Goal: Task Accomplishment & Management: Manage account settings

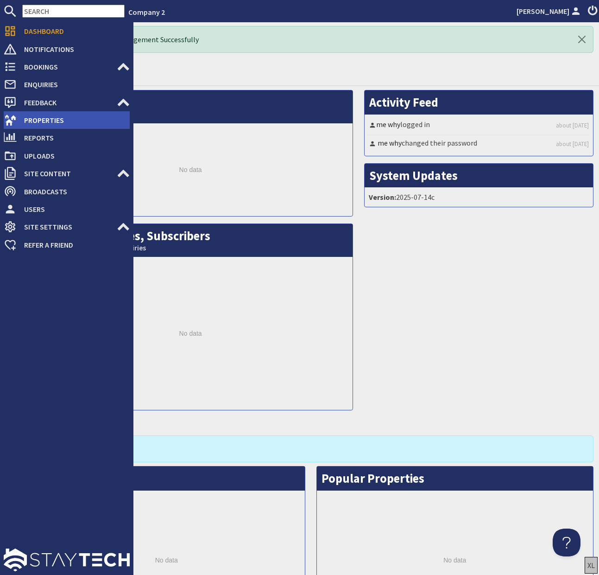
click at [39, 115] on span "Properties" at bounding box center [73, 120] width 113 height 15
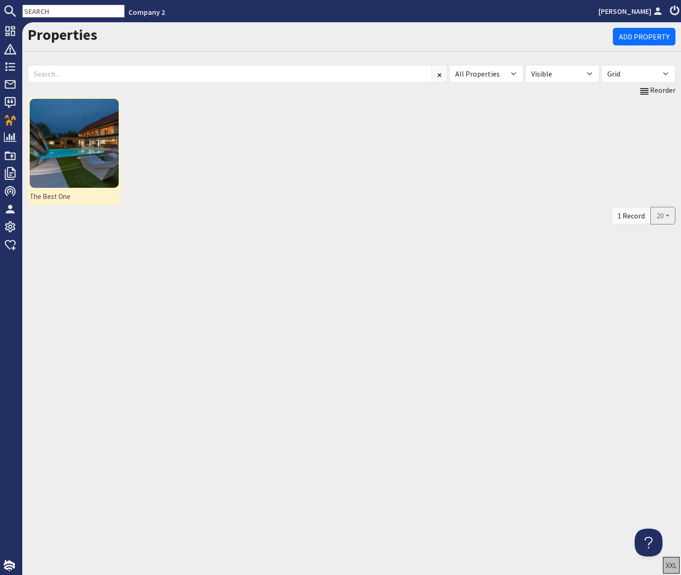
click at [88, 149] on img at bounding box center [74, 143] width 89 height 89
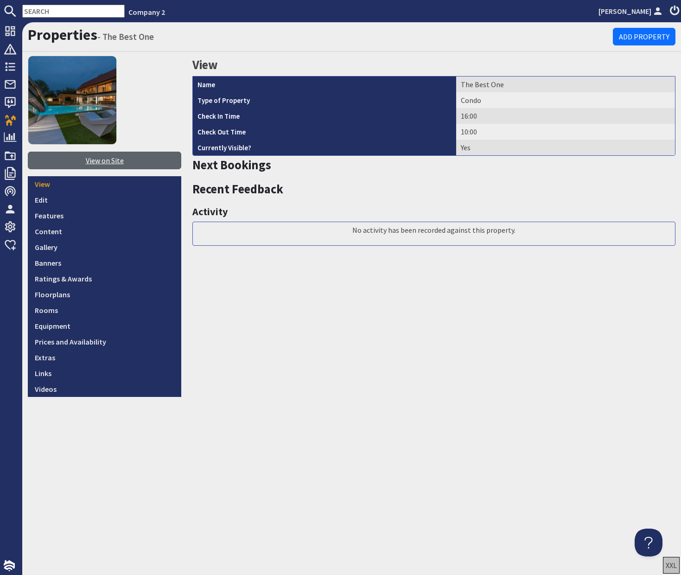
click at [92, 161] on link "View on Site" at bounding box center [104, 161] width 153 height 18
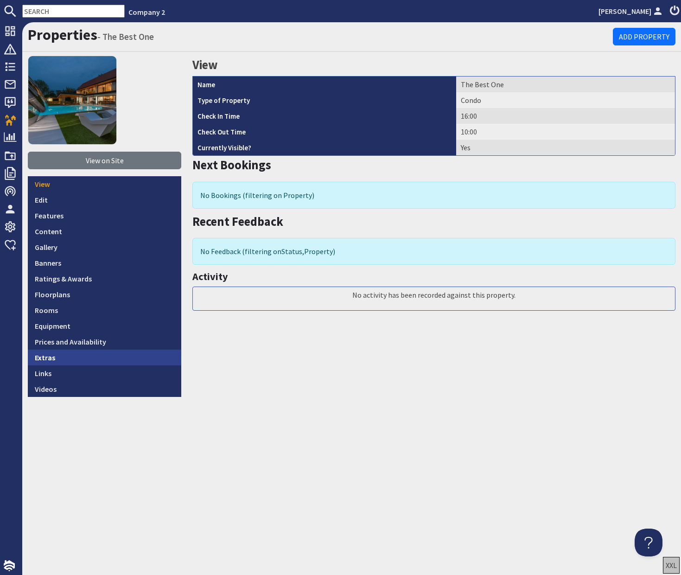
click at [42, 361] on link "Extras" at bounding box center [104, 357] width 153 height 16
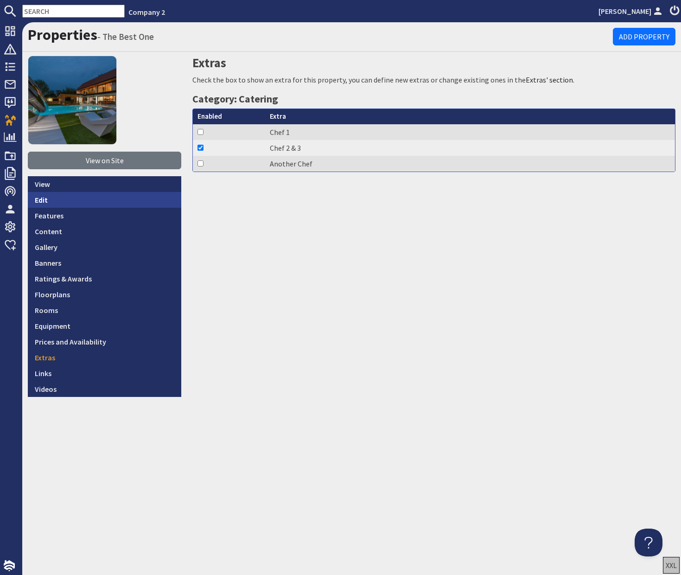
click at [44, 201] on link "Edit" at bounding box center [104, 200] width 153 height 16
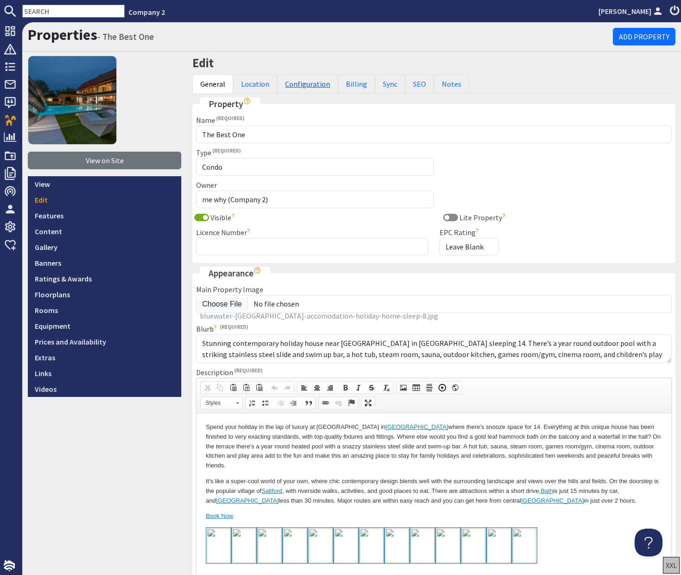
click at [302, 83] on link "Configuration" at bounding box center [307, 83] width 61 height 19
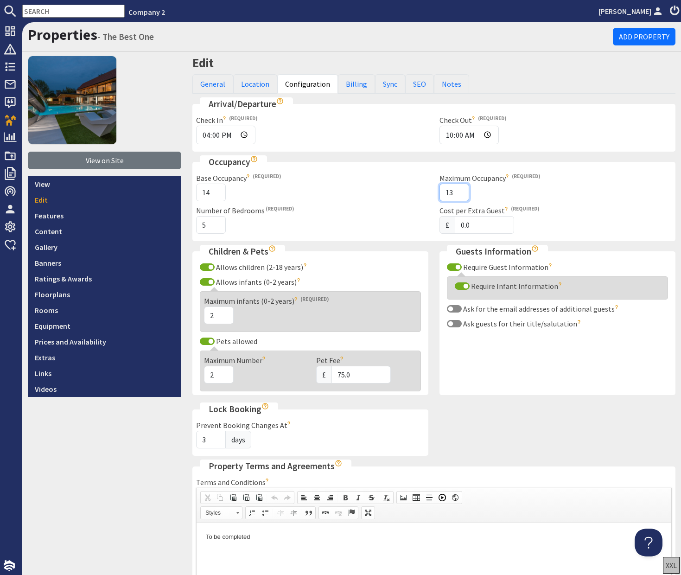
click at [459, 193] on input "13" at bounding box center [454, 192] width 30 height 18
click at [461, 189] on input "14" at bounding box center [454, 192] width 30 height 18
click at [461, 189] on input "15" at bounding box center [454, 192] width 30 height 18
type input "16"
click at [461, 189] on input "16" at bounding box center [454, 192] width 30 height 18
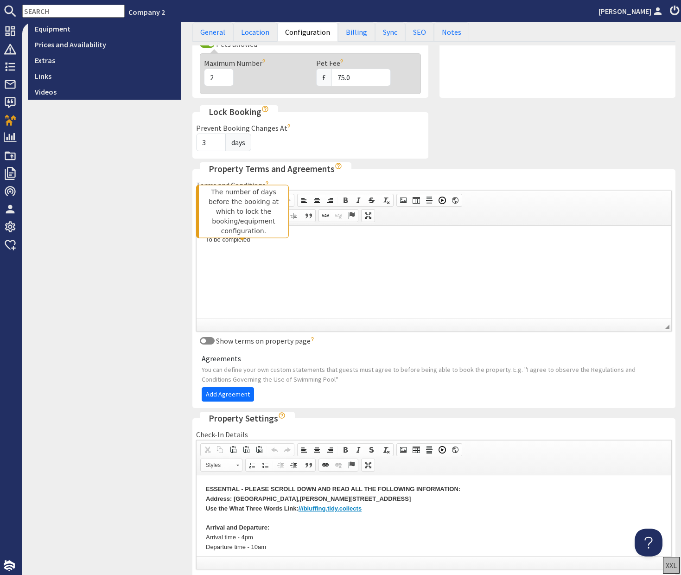
scroll to position [386, 0]
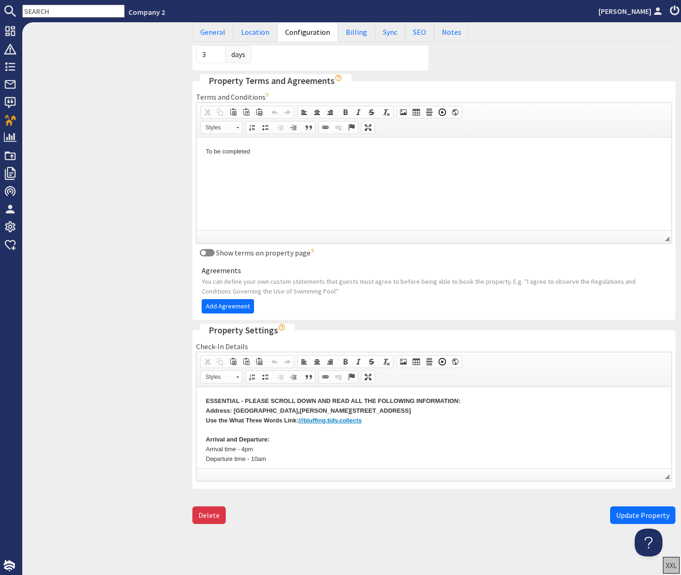
click at [627, 514] on span "Update Property" at bounding box center [642, 514] width 53 height 9
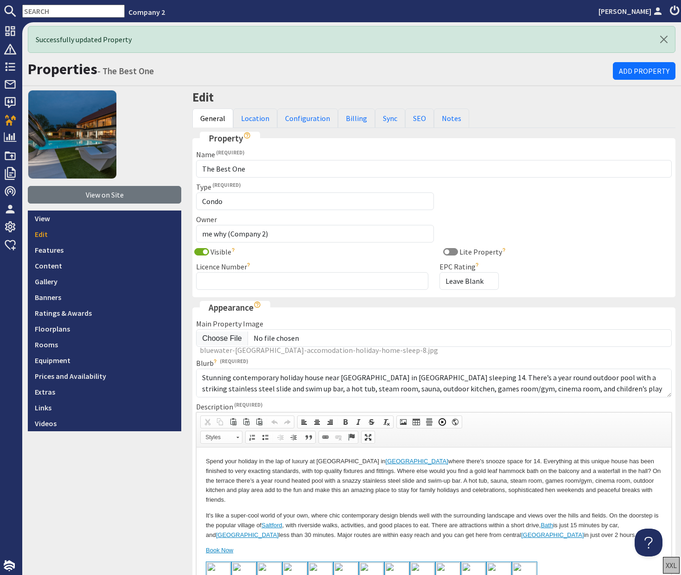
scroll to position [0, 0]
click at [90, 374] on link "Prices and Availability" at bounding box center [104, 376] width 153 height 16
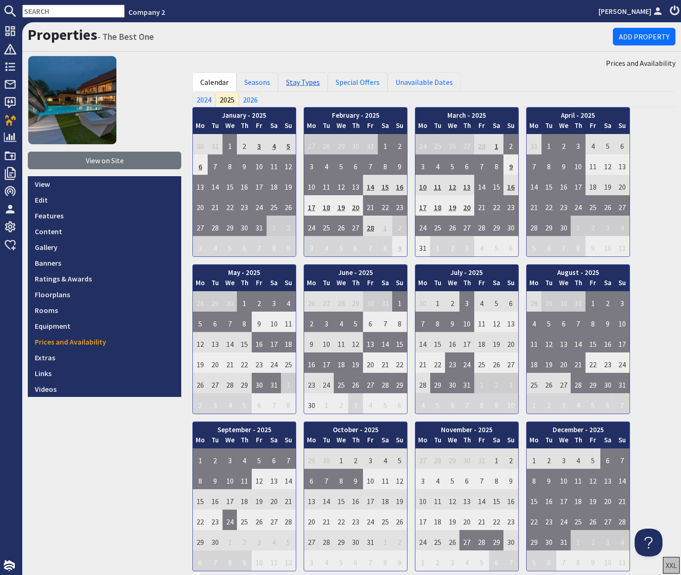
click at [300, 80] on link "Stay Types" at bounding box center [303, 81] width 50 height 19
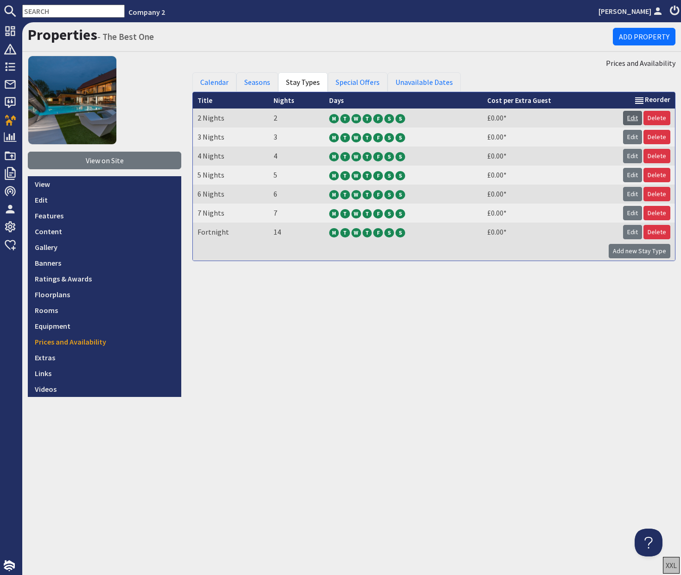
click at [633, 117] on link "Edit" at bounding box center [632, 118] width 19 height 14
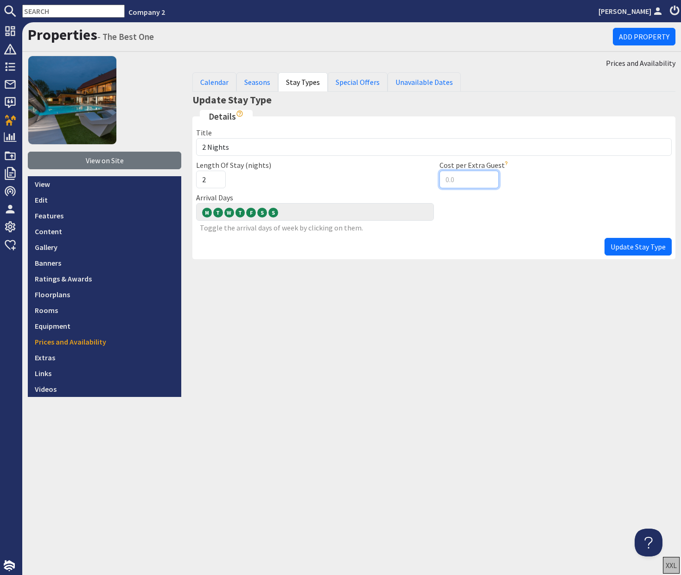
click at [446, 180] on input "Cost per Extra Guest" at bounding box center [468, 180] width 59 height 18
type input "2"
type input "100"
click at [619, 246] on span "Update Stay Type" at bounding box center [637, 246] width 55 height 9
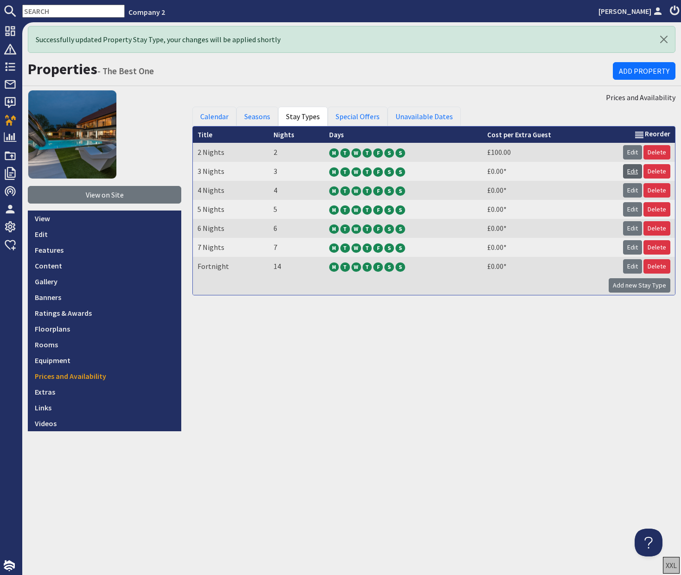
click at [638, 171] on link "Edit" at bounding box center [632, 171] width 19 height 14
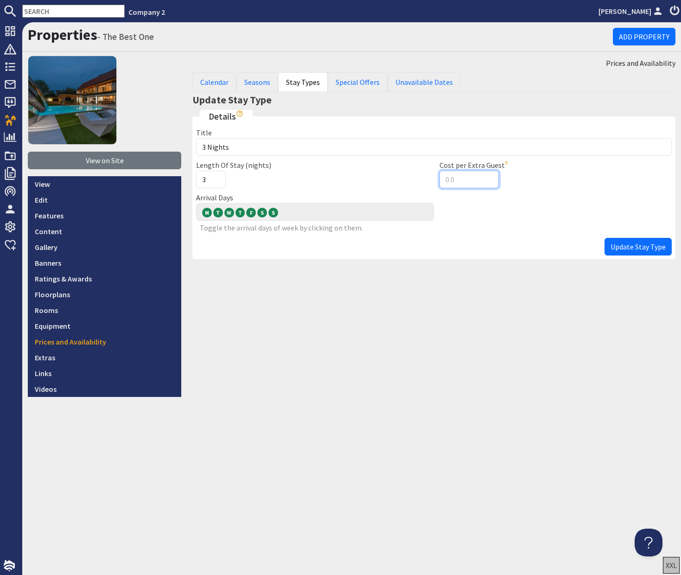
click at [457, 178] on input "Cost per Extra Guest" at bounding box center [468, 180] width 59 height 18
type input "100"
click at [604, 238] on button "Update Stay Type" at bounding box center [637, 247] width 67 height 18
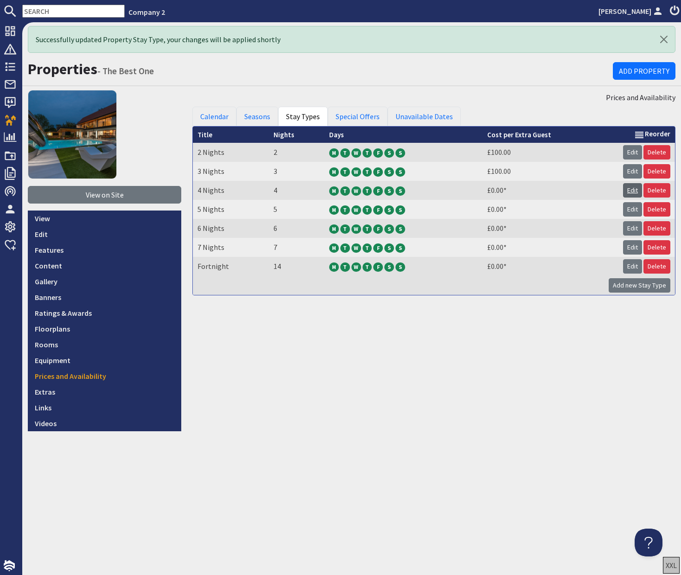
click at [636, 190] on link "Edit" at bounding box center [632, 190] width 19 height 14
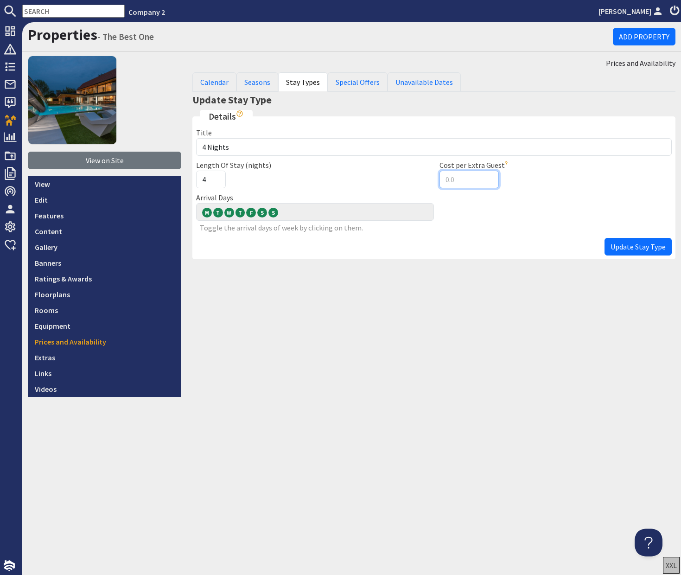
click at [462, 179] on input "Cost per Extra Guest" at bounding box center [468, 180] width 59 height 18
type input "100"
click at [604, 238] on button "Update Stay Type" at bounding box center [637, 247] width 67 height 18
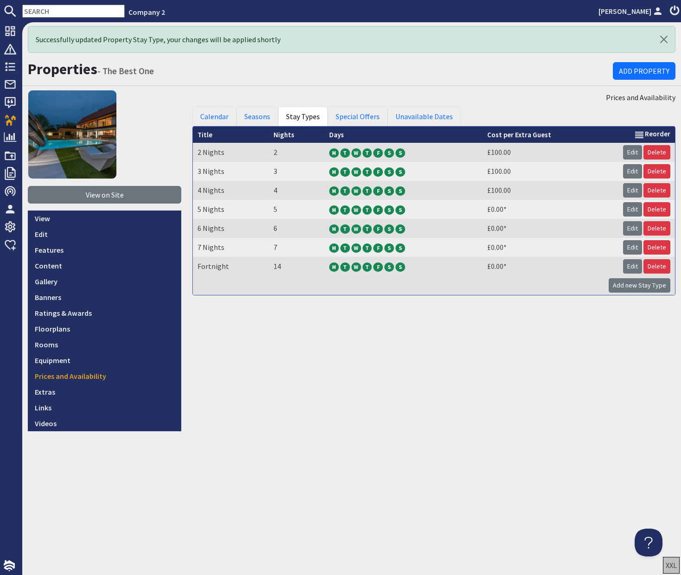
drag, startPoint x: 627, startPoint y: 245, endPoint x: 618, endPoint y: 245, distance: 9.3
click at [627, 245] on link "Edit" at bounding box center [632, 247] width 19 height 14
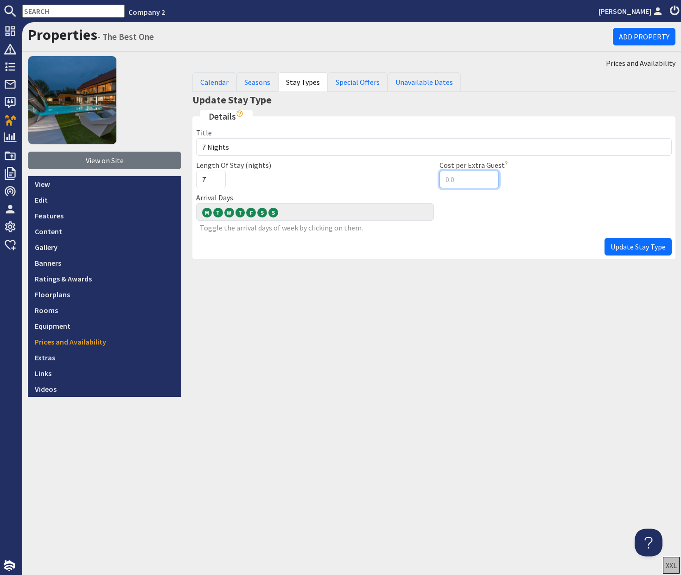
click at [460, 182] on input "Cost per Extra Guest" at bounding box center [468, 180] width 59 height 18
type input "200"
click at [604, 238] on button "Update Stay Type" at bounding box center [637, 247] width 67 height 18
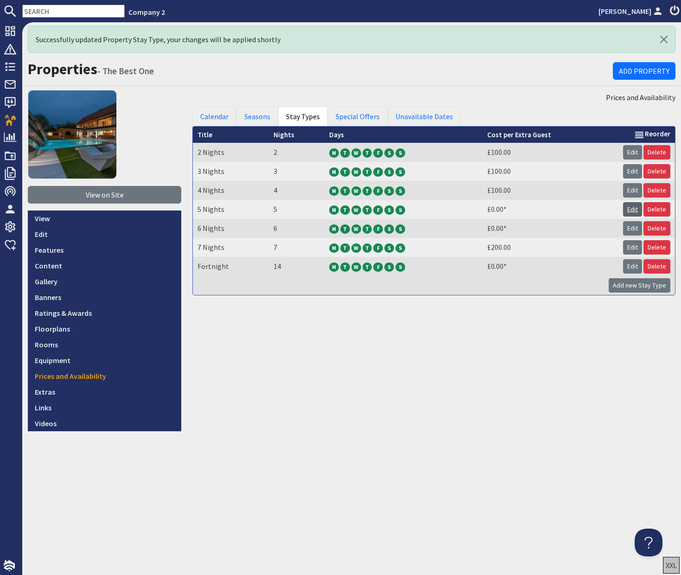
click at [629, 210] on link "Edit" at bounding box center [632, 209] width 19 height 14
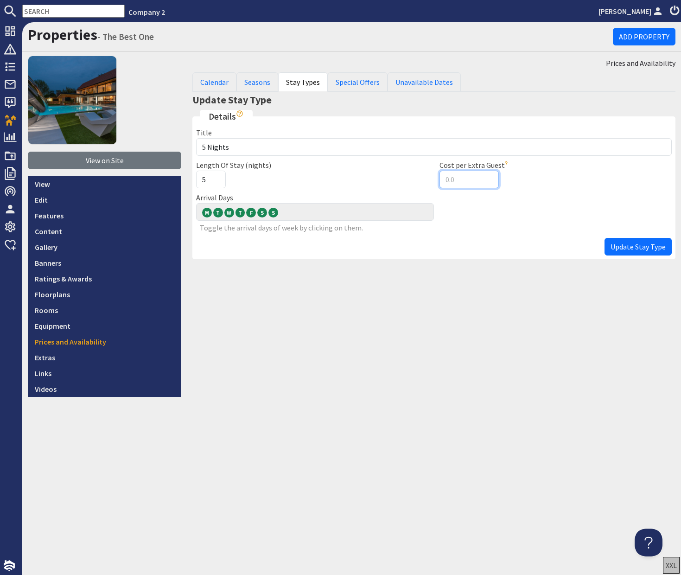
click at [455, 178] on input "Cost per Extra Guest" at bounding box center [468, 180] width 59 height 18
type input "150"
click at [604, 238] on button "Update Stay Type" at bounding box center [637, 247] width 67 height 18
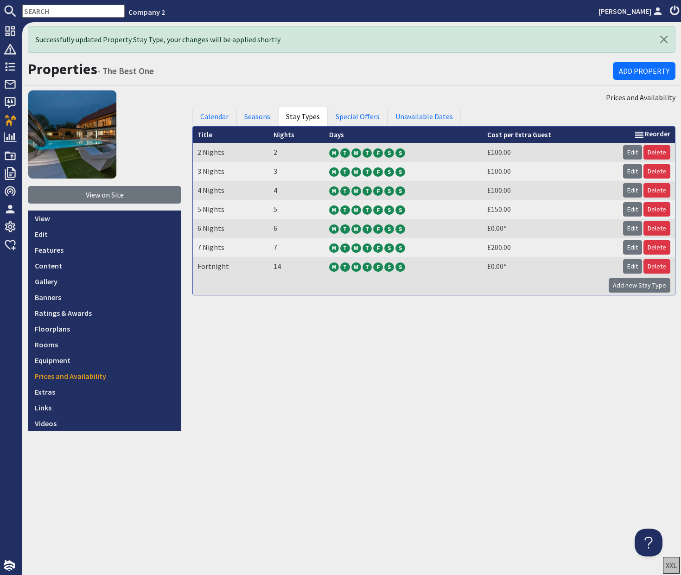
drag, startPoint x: 628, startPoint y: 228, endPoint x: 623, endPoint y: 228, distance: 5.6
click at [628, 228] on link "Edit" at bounding box center [632, 228] width 19 height 14
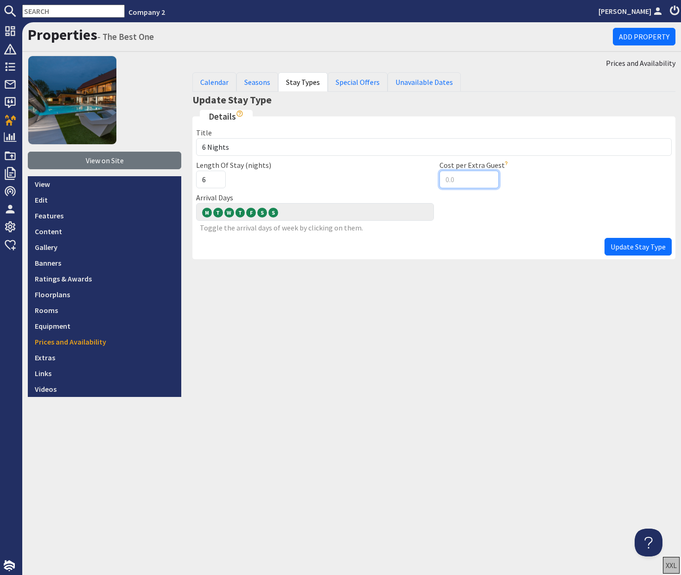
click at [455, 182] on input "Cost per Extra Guest" at bounding box center [468, 180] width 59 height 18
type input "150"
click at [622, 248] on span "Update Stay Type" at bounding box center [637, 246] width 55 height 9
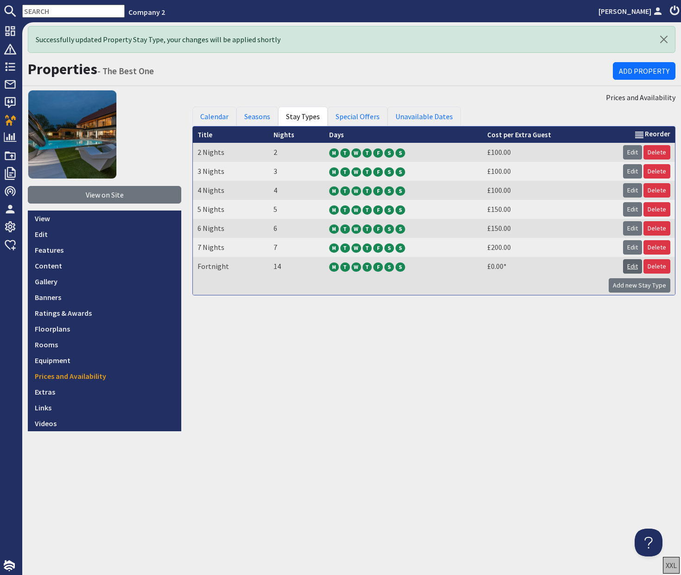
click at [628, 265] on link "Edit" at bounding box center [632, 266] width 19 height 14
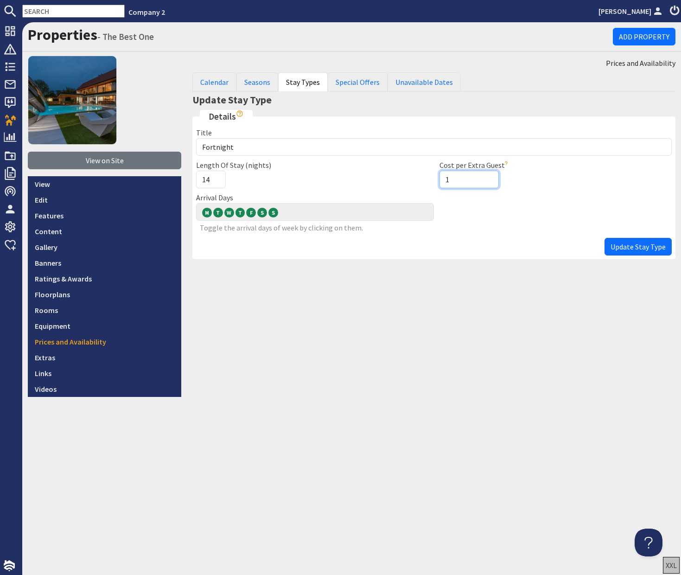
click at [487, 180] on input "1" at bounding box center [468, 180] width 59 height 18
click at [457, 180] on input "1" at bounding box center [468, 180] width 59 height 18
drag, startPoint x: 457, startPoint y: 180, endPoint x: 433, endPoint y: 178, distance: 24.6
click at [433, 178] on div "Title Fortnight Length Of Stay (nights) 14 Cost per Extra Guest 1 If left blank…" at bounding box center [433, 159] width 487 height 65
type input "400"
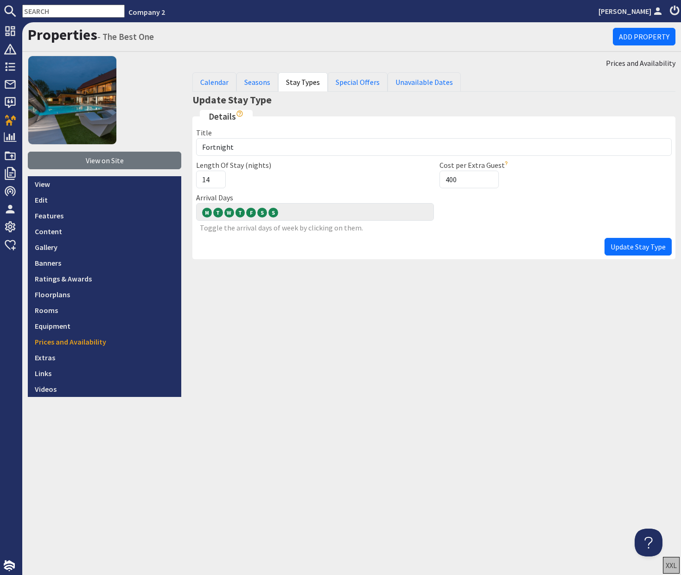
click at [625, 246] on span "Update Stay Type" at bounding box center [637, 246] width 55 height 9
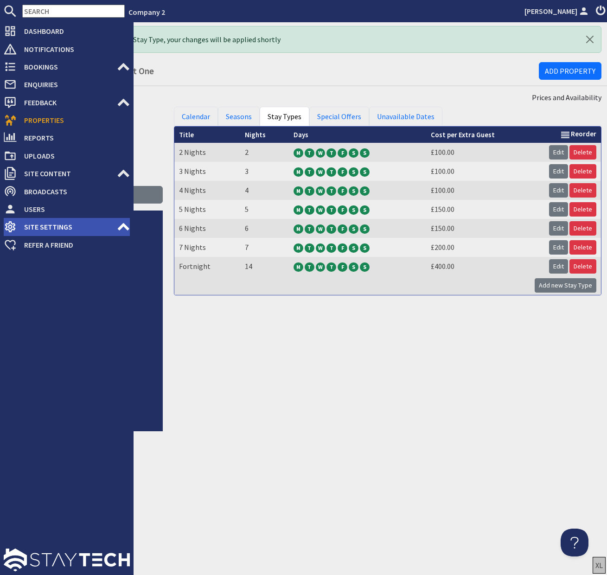
click at [61, 230] on span "Site Settings" at bounding box center [67, 226] width 100 height 15
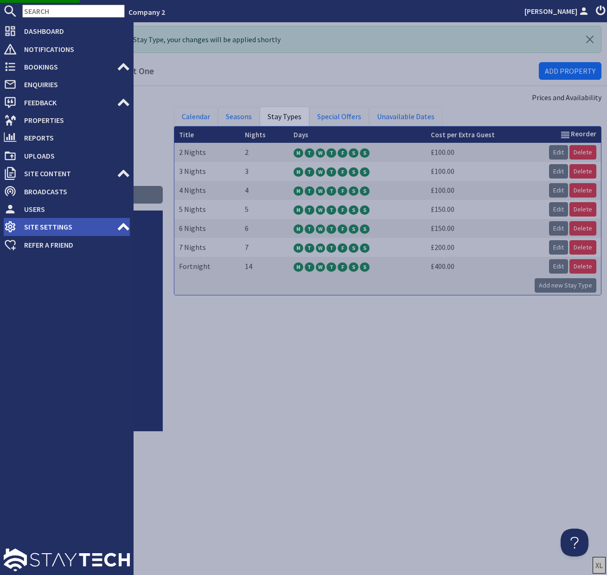
click at [122, 227] on use at bounding box center [124, 226] width 12 height 7
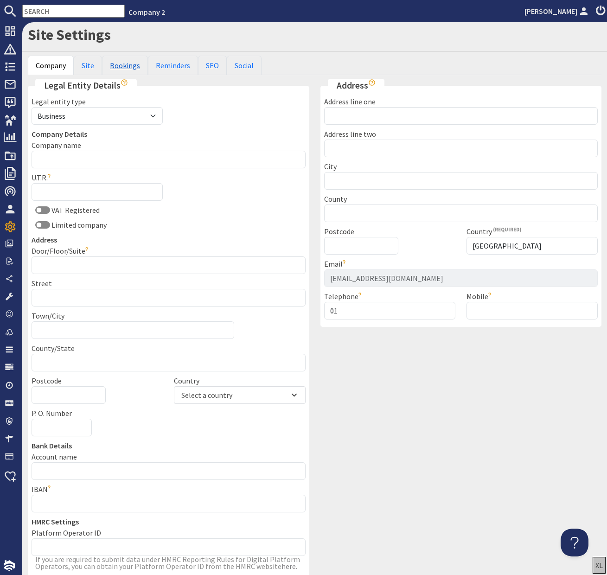
click at [130, 68] on link "Bookings" at bounding box center [125, 65] width 46 height 19
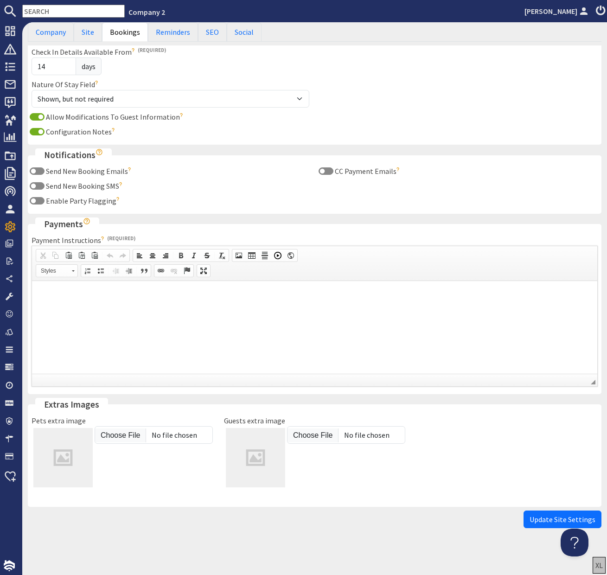
scroll to position [87, 0]
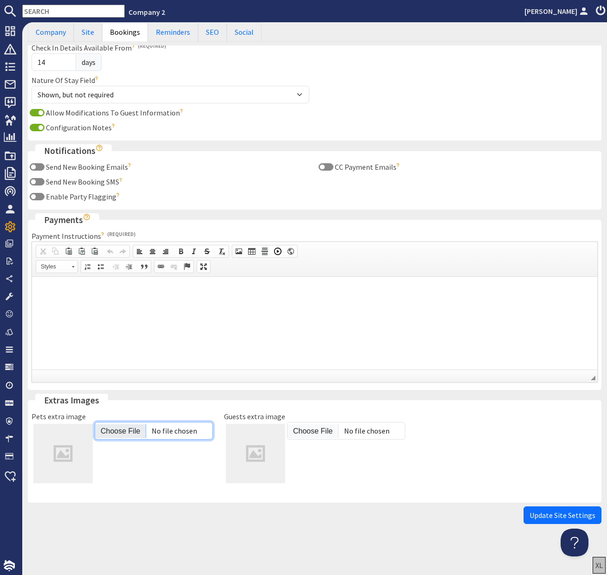
click at [120, 432] on input "Pets extra image" at bounding box center [154, 431] width 118 height 18
click at [126, 428] on input "Pets extra image" at bounding box center [154, 431] width 118 height 18
type input "C:\fakepath\S12_Dogs Allowed.jpg"
click at [320, 430] on input "Guests extra image" at bounding box center [346, 431] width 118 height 18
type input "C:\fakepath\S12_Day Guests.jpg"
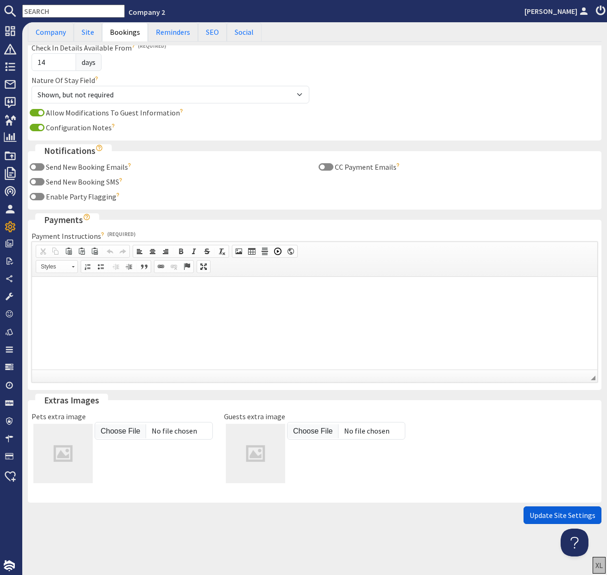
click at [550, 514] on span "Update Site Settings" at bounding box center [562, 514] width 66 height 9
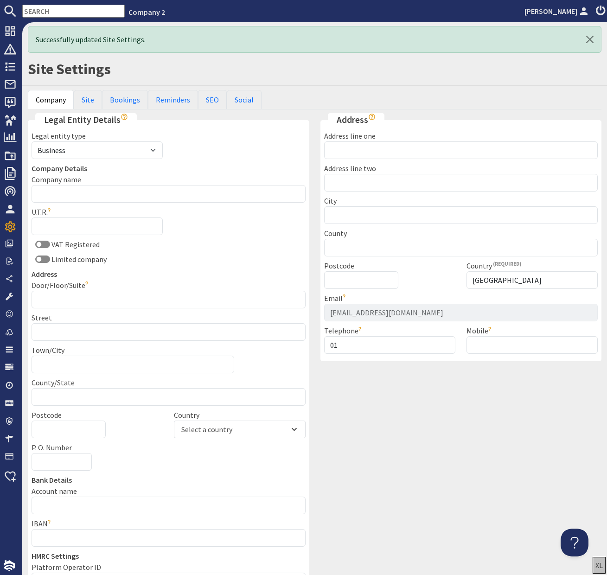
scroll to position [0, 0]
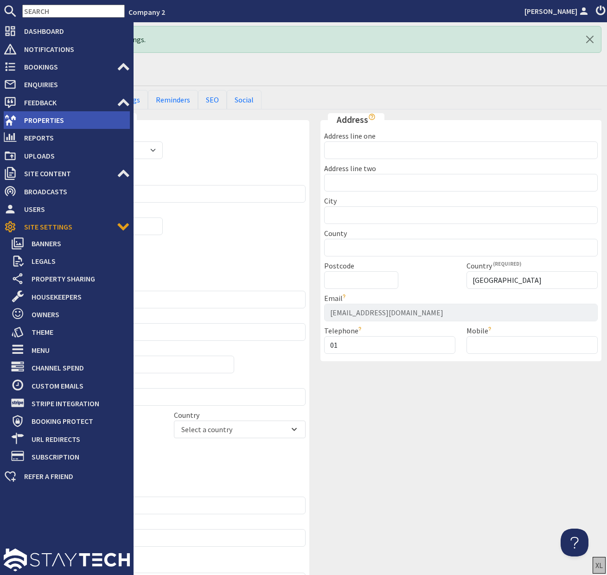
click at [44, 118] on span "Properties" at bounding box center [73, 120] width 113 height 15
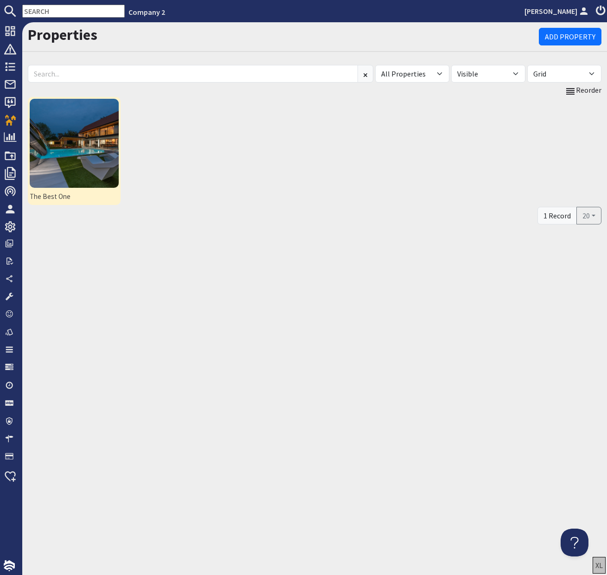
click at [101, 147] on img at bounding box center [74, 143] width 89 height 89
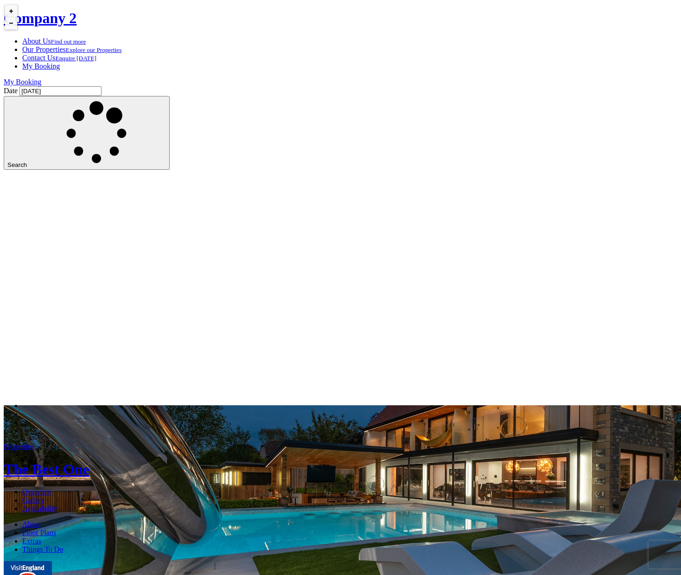
click at [41, 537] on link "Extras" at bounding box center [31, 541] width 19 height 8
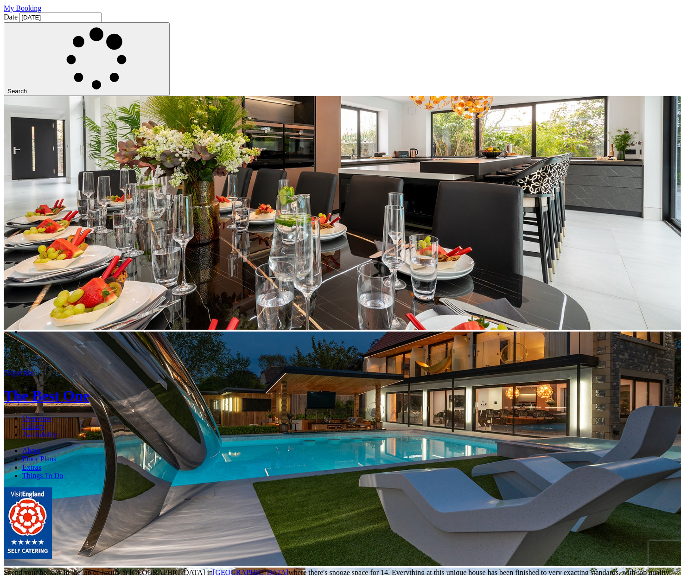
scroll to position [13, 0]
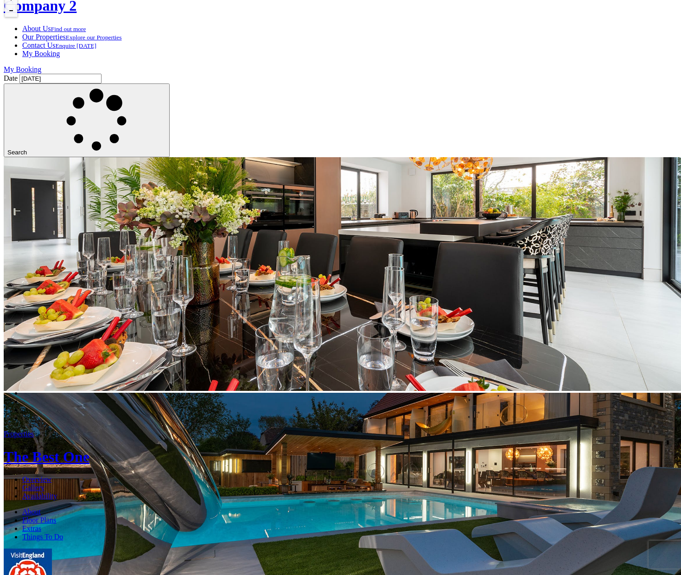
click at [41, 524] on link "Extras" at bounding box center [31, 528] width 19 height 8
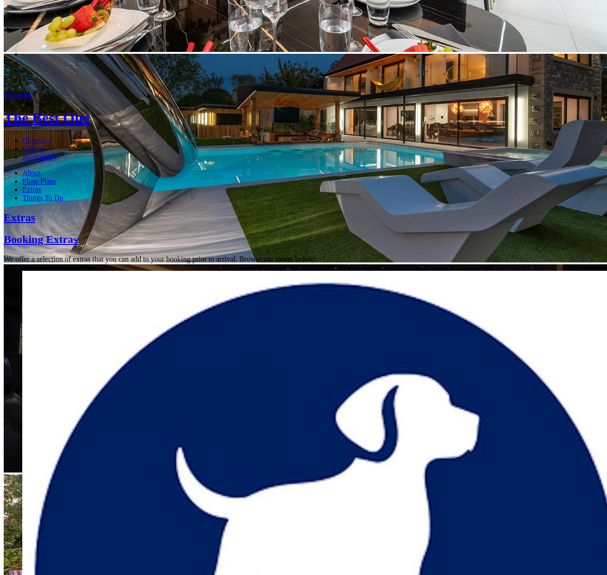
scroll to position [322, 0]
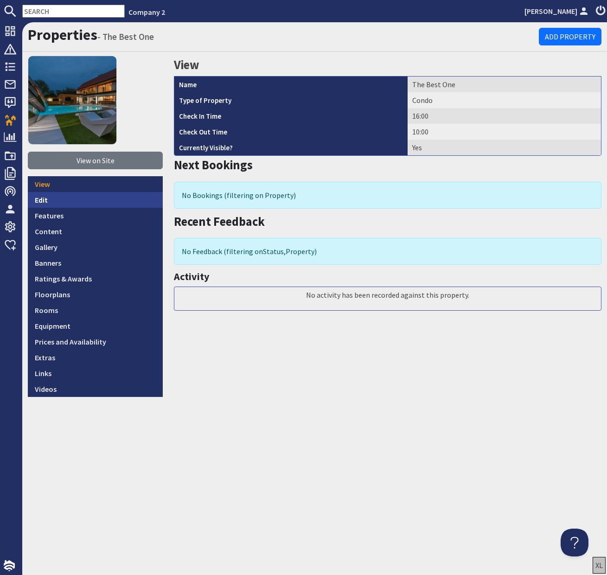
click at [46, 199] on link "Edit" at bounding box center [95, 200] width 135 height 16
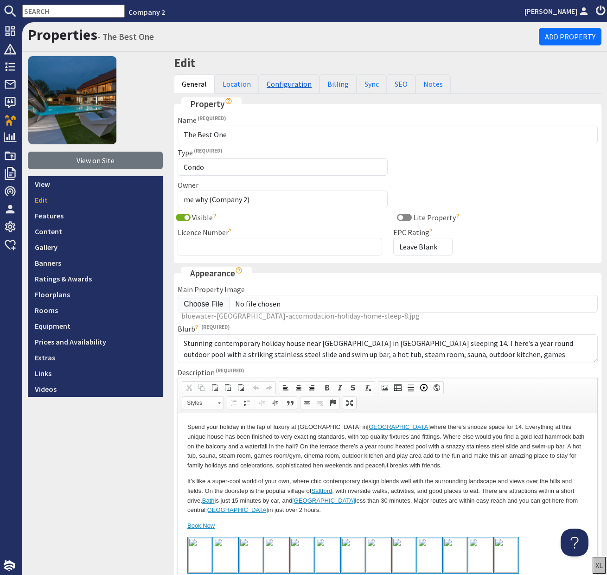
click at [296, 77] on link "Configuration" at bounding box center [289, 83] width 61 height 19
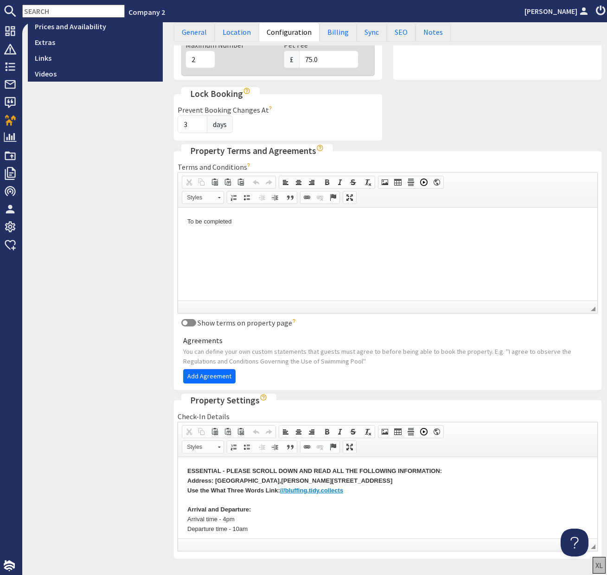
scroll to position [386, 0]
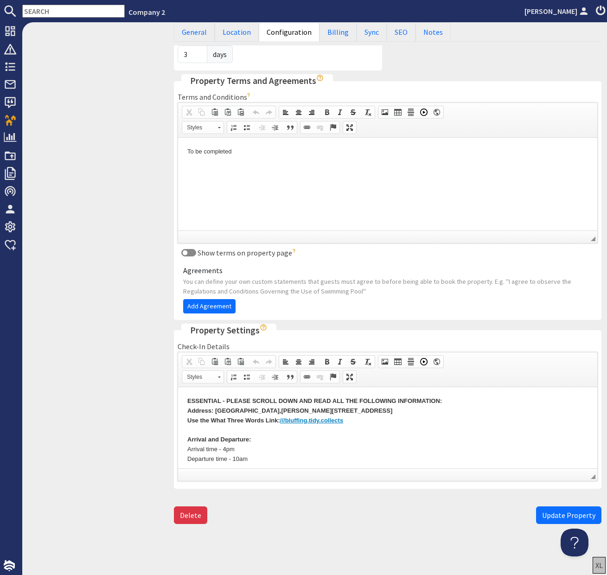
click at [554, 515] on span "Update Property" at bounding box center [568, 514] width 53 height 9
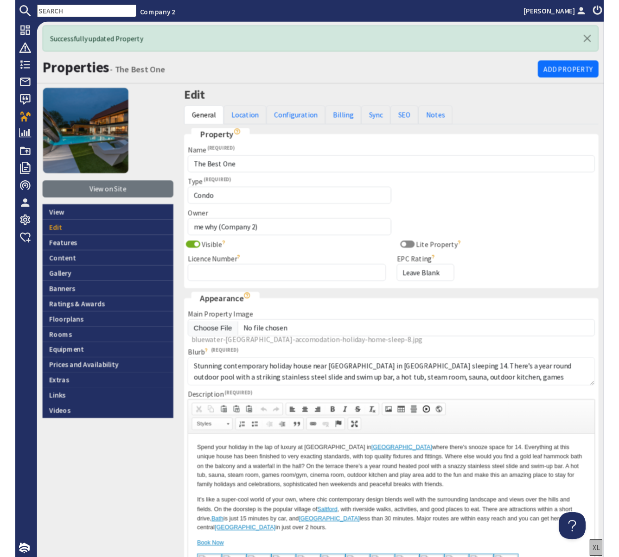
scroll to position [0, 0]
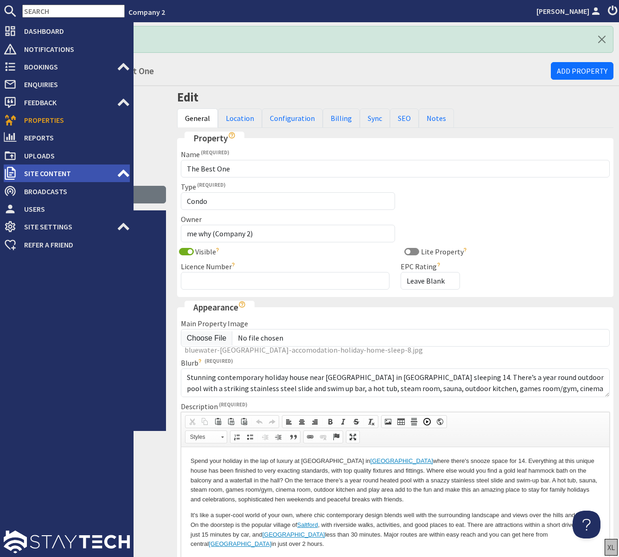
click at [65, 173] on span "Site Content" at bounding box center [67, 173] width 100 height 15
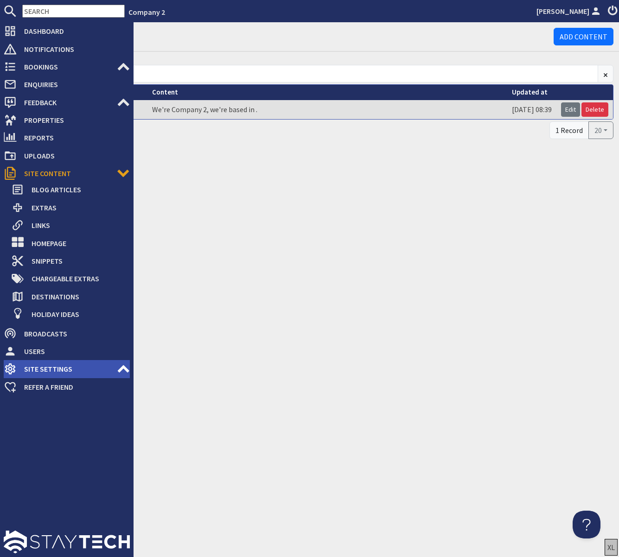
click at [54, 369] on span "Site Settings" at bounding box center [67, 368] width 100 height 15
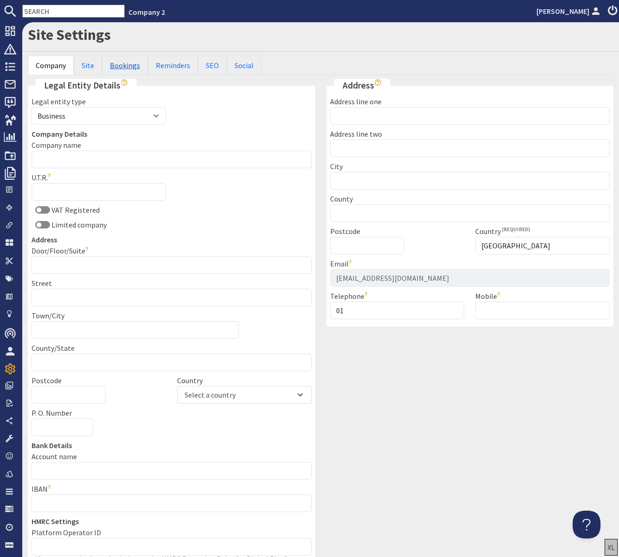
click at [122, 64] on link "Bookings" at bounding box center [125, 65] width 46 height 19
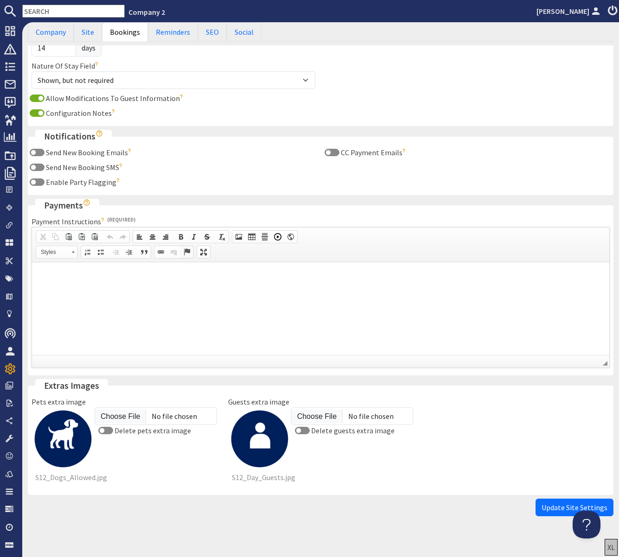
scroll to position [111, 0]
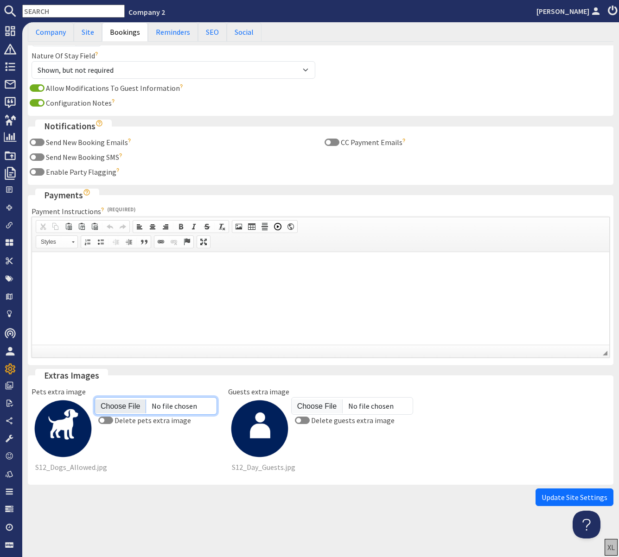
click at [110, 406] on input "Pets extra image" at bounding box center [156, 406] width 122 height 18
type input "C:\fakepath\S12_Dogs Allowed.jpg"
click at [321, 405] on input "Guests extra image" at bounding box center [352, 406] width 122 height 18
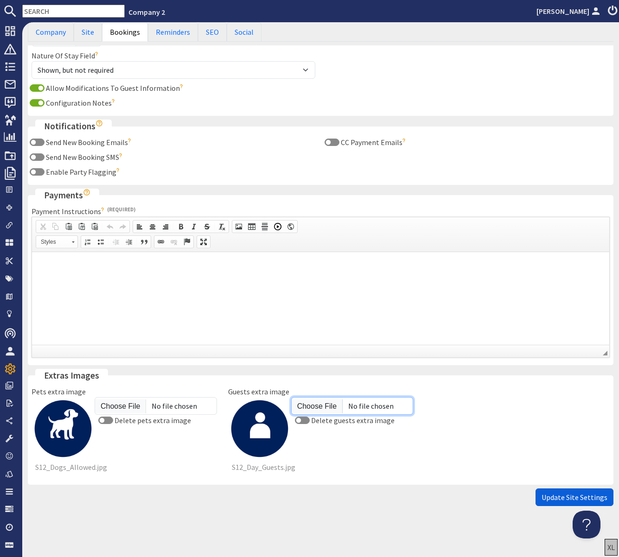
type input "C:\fakepath\S12_Day Guests.jpg"
click at [569, 498] on span "Update Site Settings" at bounding box center [574, 497] width 66 height 9
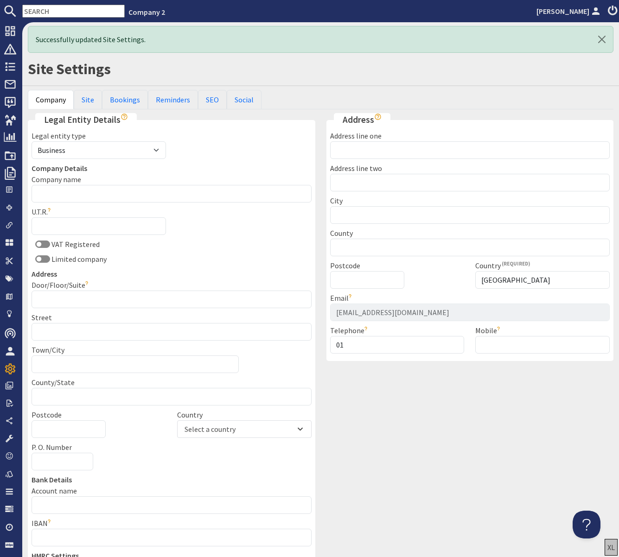
scroll to position [0, 0]
click at [128, 103] on link "Bookings" at bounding box center [125, 99] width 46 height 19
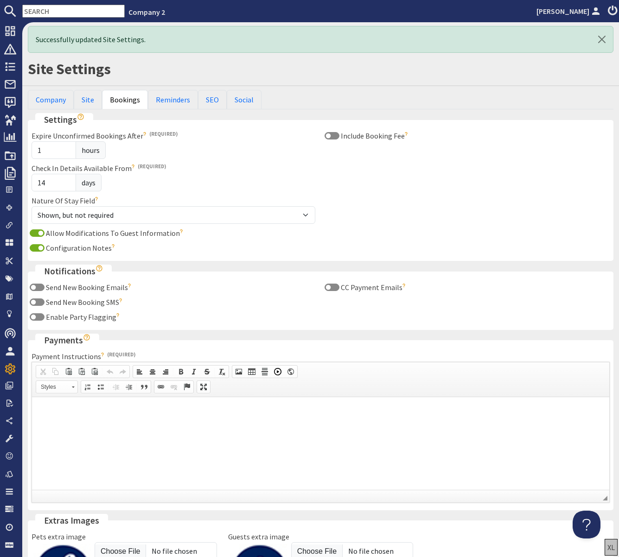
scroll to position [145, 0]
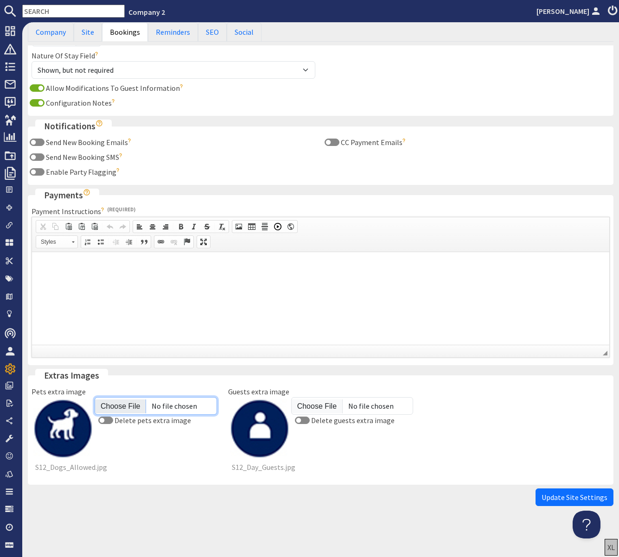
click at [116, 406] on input "Pets extra image" at bounding box center [156, 406] width 122 height 18
type input "C:\fakepath\S12_Dogs Allowed.png"
click at [313, 400] on input "Guests extra image" at bounding box center [352, 406] width 122 height 18
type input "C:\fakepath\S12_Day Guests.png"
click at [571, 497] on span "Update Site Settings" at bounding box center [574, 497] width 66 height 9
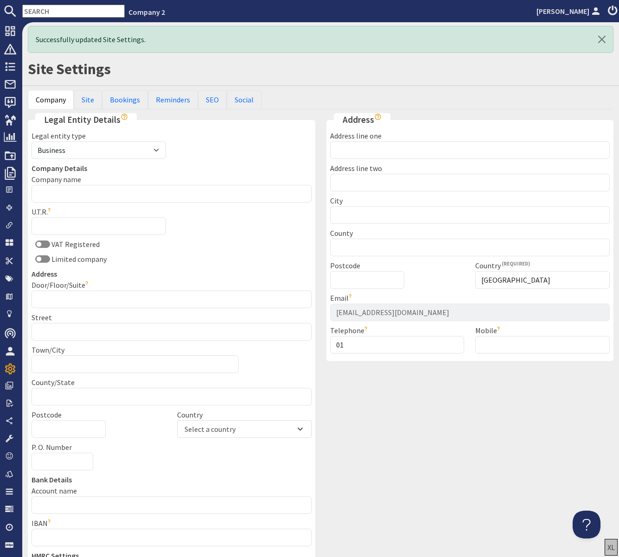
scroll to position [0, 0]
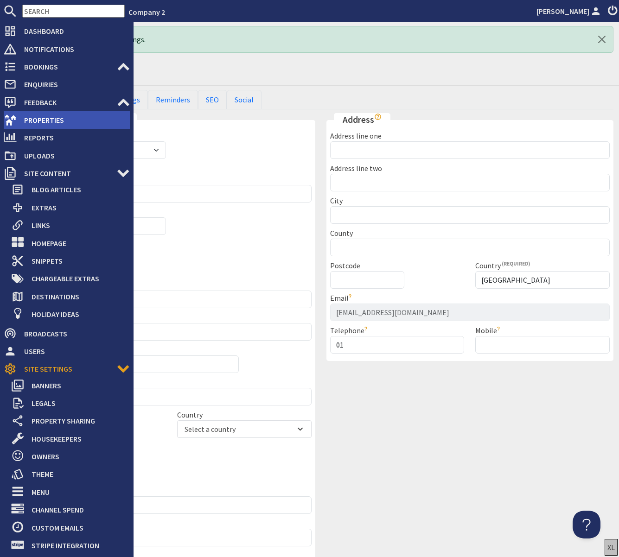
click at [38, 114] on span "Properties" at bounding box center [73, 120] width 113 height 15
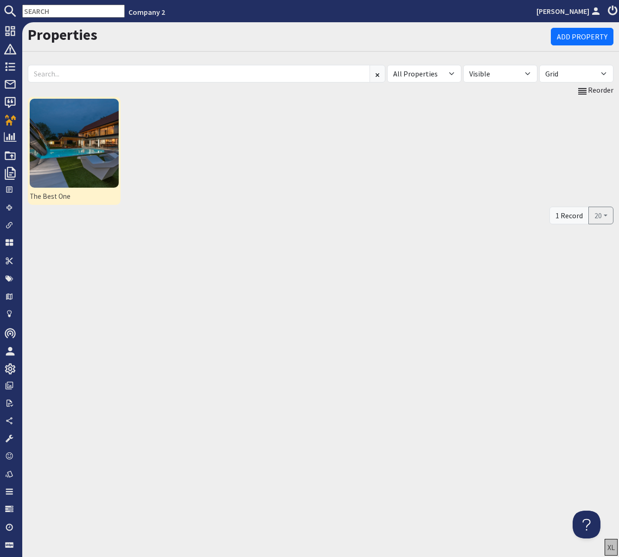
click at [99, 154] on img at bounding box center [74, 143] width 89 height 89
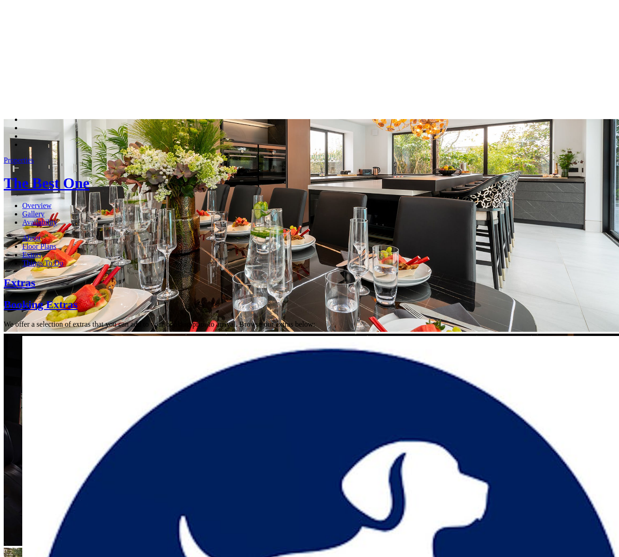
scroll to position [266, 0]
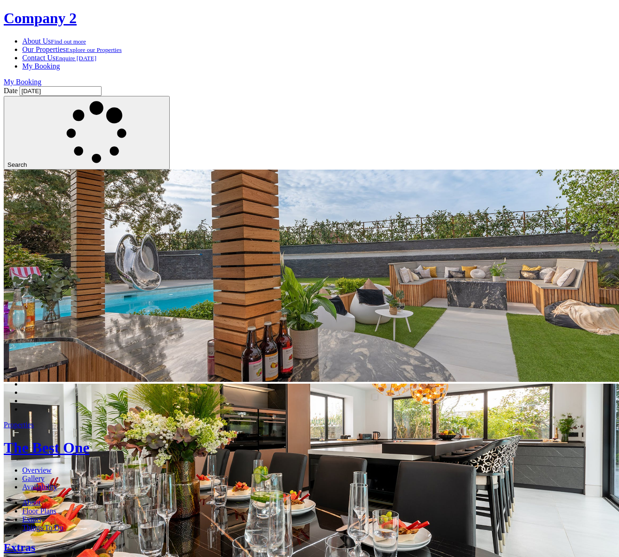
scroll to position [266, 0]
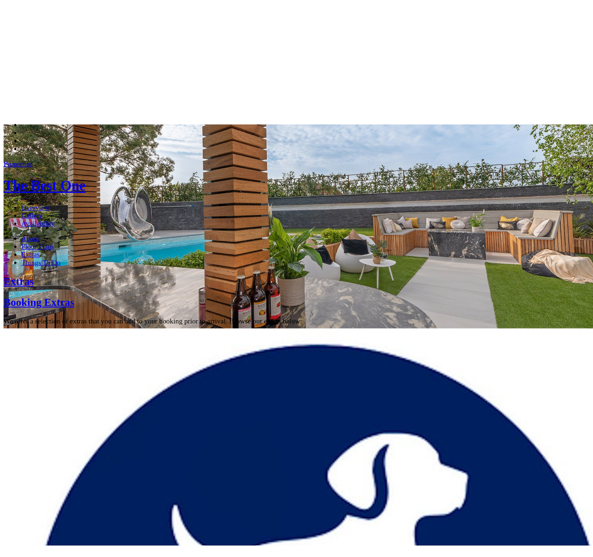
scroll to position [265, 0]
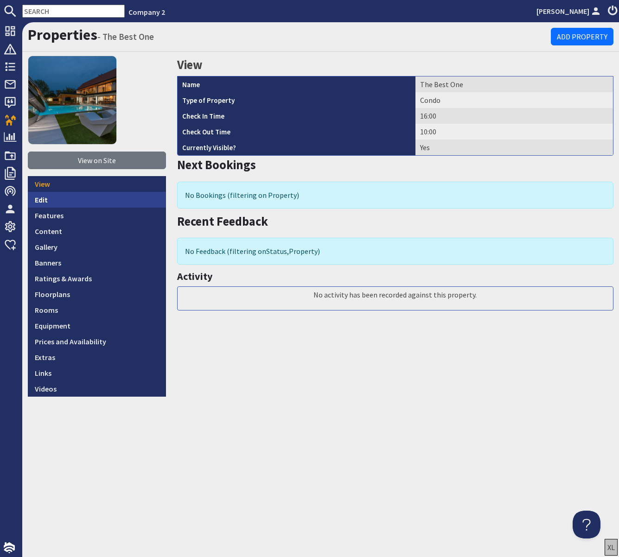
click at [42, 199] on link "Edit" at bounding box center [97, 200] width 138 height 16
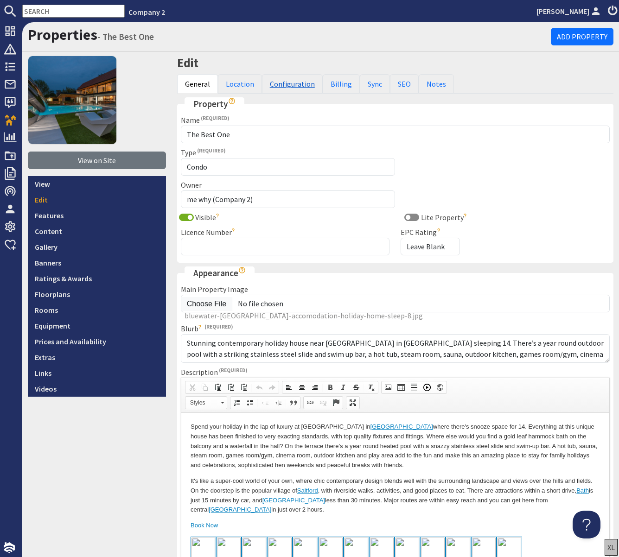
click at [279, 85] on link "Configuration" at bounding box center [292, 83] width 61 height 19
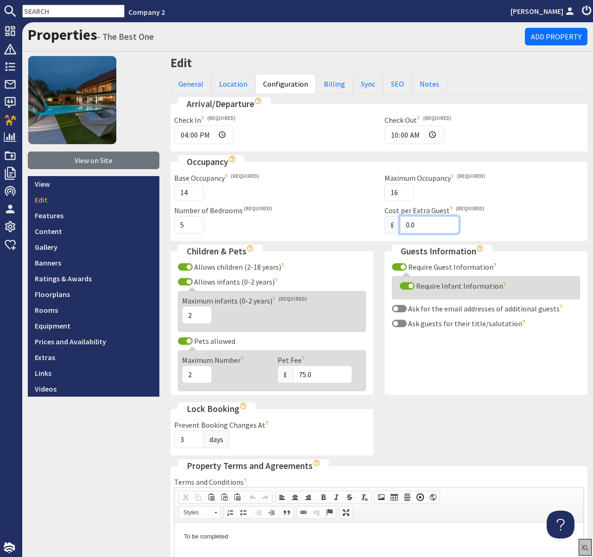
click at [404, 224] on input "0.0" at bounding box center [429, 225] width 59 height 18
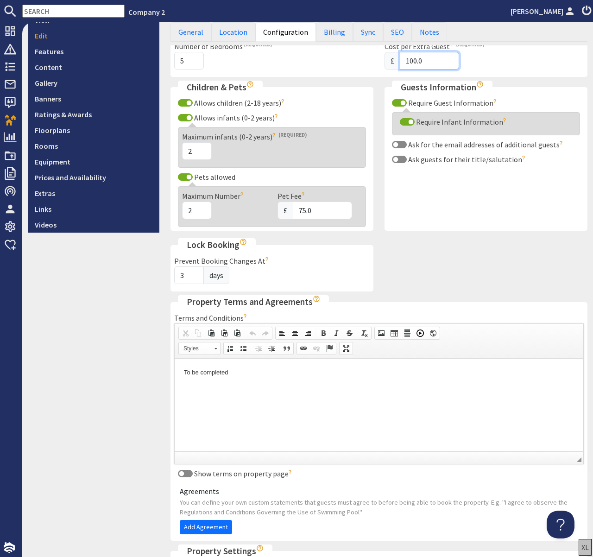
scroll to position [403, 0]
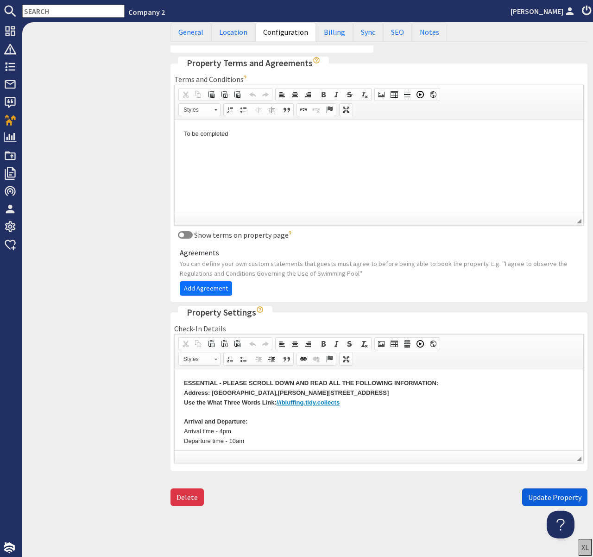
type input "100.0"
click at [549, 495] on span "Update Property" at bounding box center [554, 497] width 53 height 9
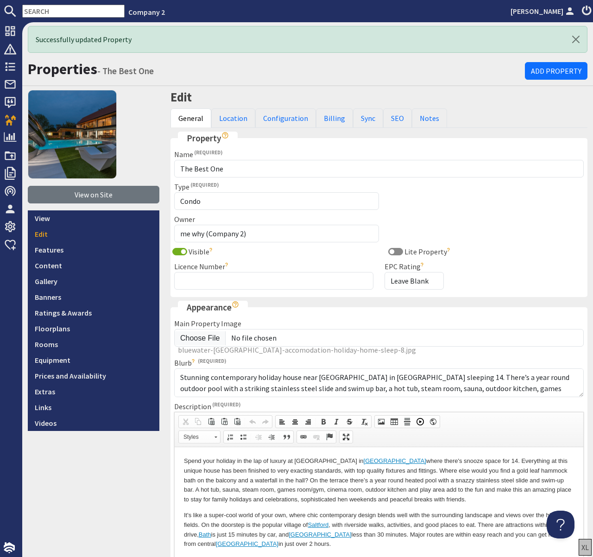
scroll to position [0, 0]
click at [47, 393] on link "Extras" at bounding box center [94, 392] width 132 height 16
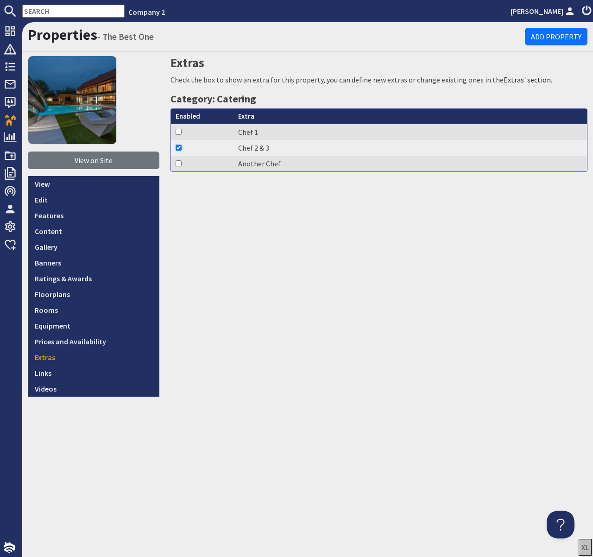
drag, startPoint x: 177, startPoint y: 162, endPoint x: 184, endPoint y: 143, distance: 20.2
click at [178, 161] on input "checkbox" at bounding box center [179, 163] width 6 height 6
checkbox input "true"
click at [177, 131] on input "checkbox" at bounding box center [179, 132] width 6 height 6
checkbox input "true"
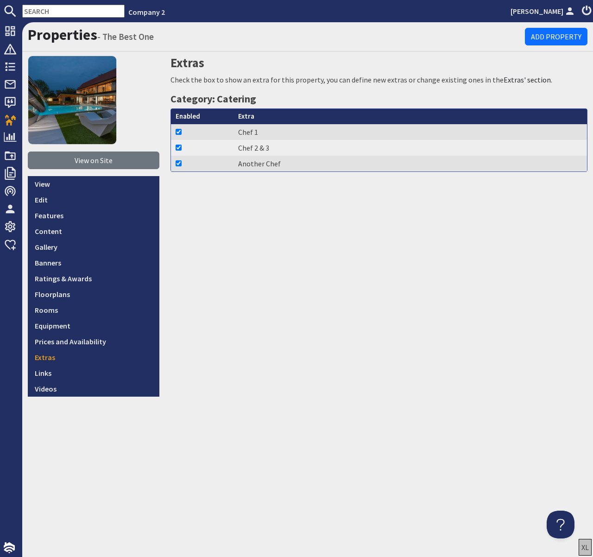
click at [235, 194] on div "Extras Check the box to show an extra for this property, you can define new ext…" at bounding box center [379, 226] width 428 height 341
click at [82, 341] on link "Prices and Availability" at bounding box center [94, 342] width 132 height 16
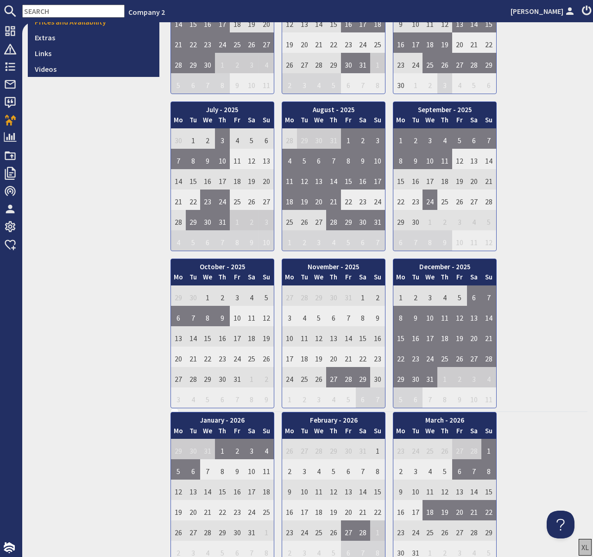
scroll to position [317, 0]
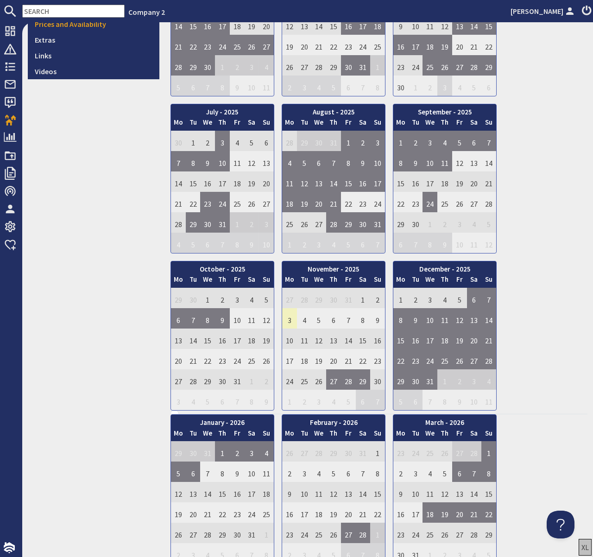
click at [287, 317] on td "3" at bounding box center [289, 318] width 15 height 20
click at [318, 320] on td "5" at bounding box center [318, 318] width 15 height 20
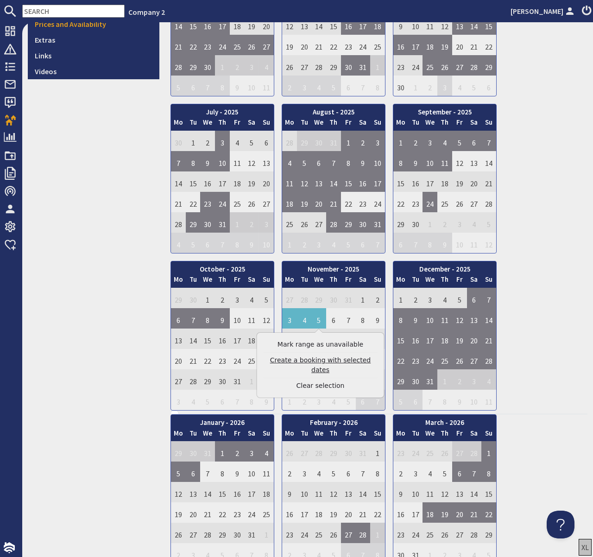
click at [316, 362] on link "Create a booking with selected dates" at bounding box center [321, 364] width 114 height 19
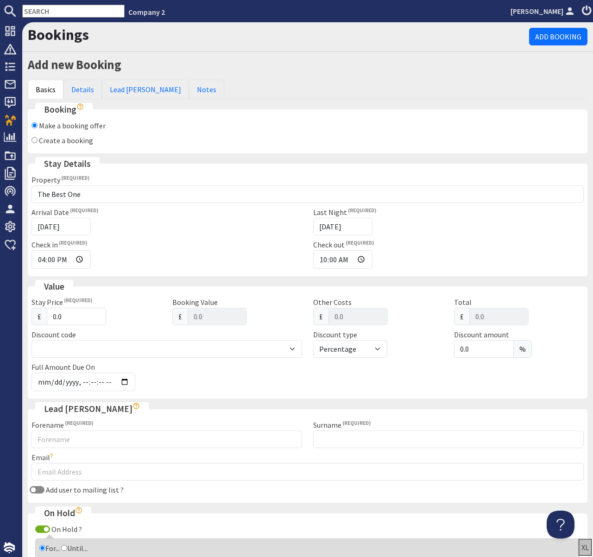
click at [35, 139] on input "Create a booking" at bounding box center [35, 140] width 6 height 6
radio input "true"
checkbox input "false"
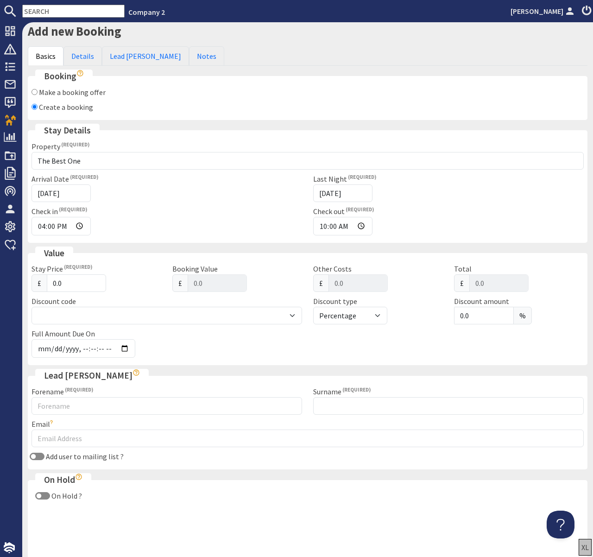
scroll to position [57, 0]
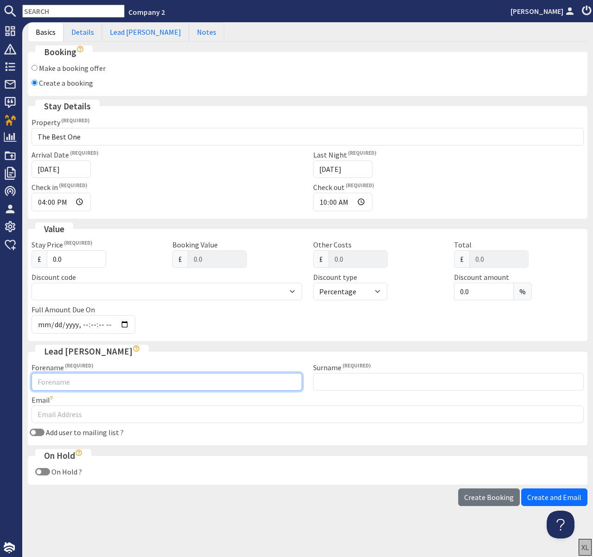
click at [165, 379] on input "Forename" at bounding box center [167, 382] width 271 height 18
type input "x"
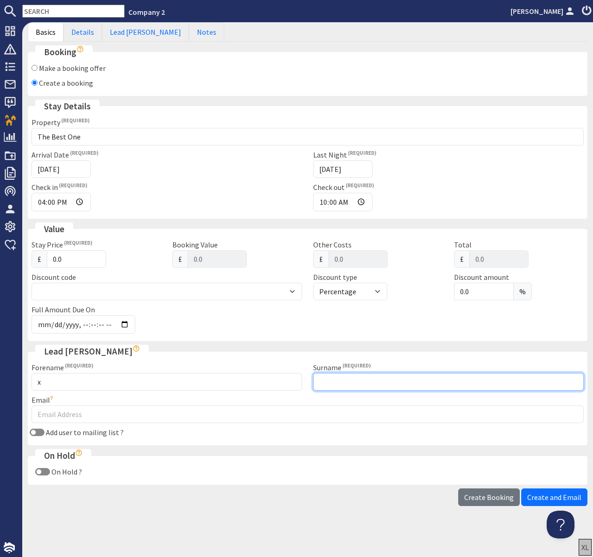
drag, startPoint x: 336, startPoint y: 380, endPoint x: 321, endPoint y: 386, distance: 16.4
click at [335, 380] on input "Surname" at bounding box center [448, 382] width 271 height 18
type input "x"
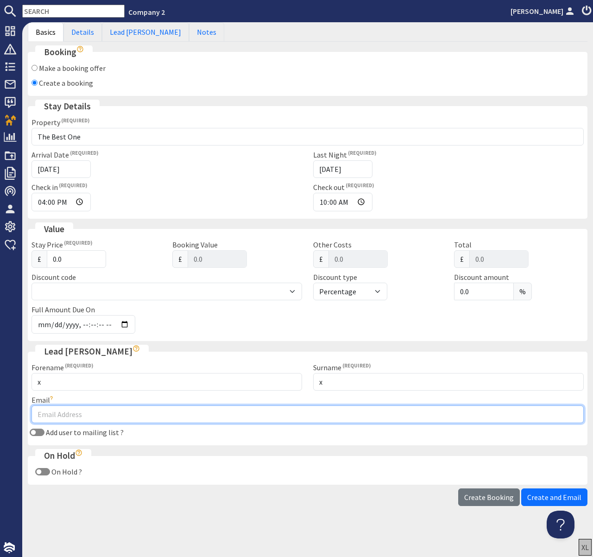
click at [220, 413] on input "Email" at bounding box center [308, 414] width 552 height 18
click at [107, 417] on input "Email" at bounding box center [308, 414] width 552 height 18
type input "jess@sleeps12.com"
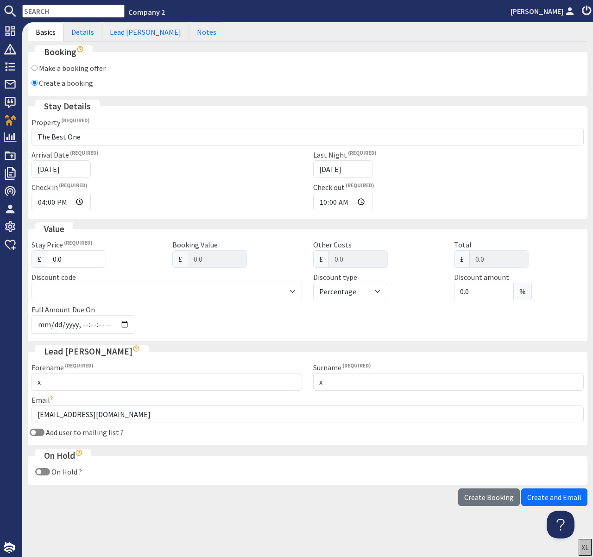
click at [289, 443] on fieldset "Lead Booker Forename x Surname x Email jess@sleeps12.com Double check the email…" at bounding box center [308, 395] width 560 height 101
click at [512, 499] on span "Create Booking" at bounding box center [489, 497] width 50 height 9
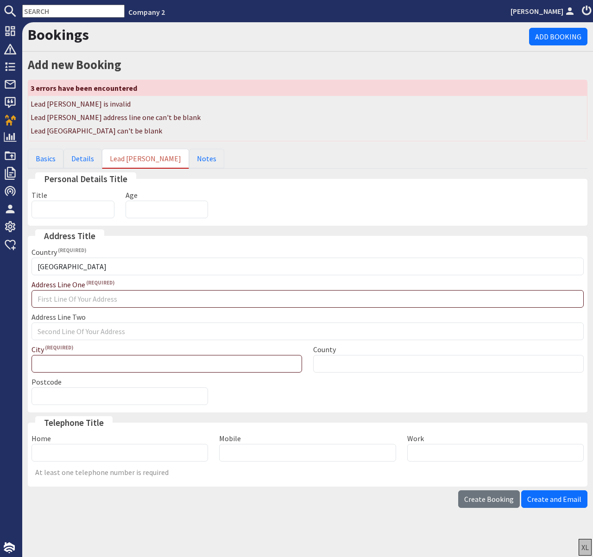
scroll to position [0, 0]
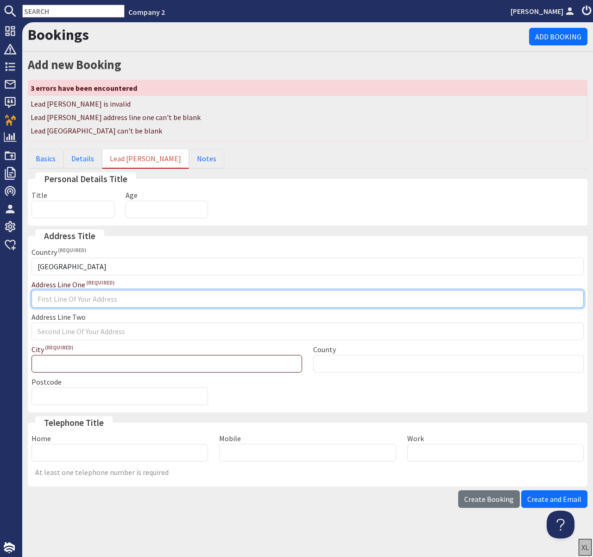
click at [82, 298] on input "Address Line One" at bounding box center [308, 299] width 552 height 18
type input "x"
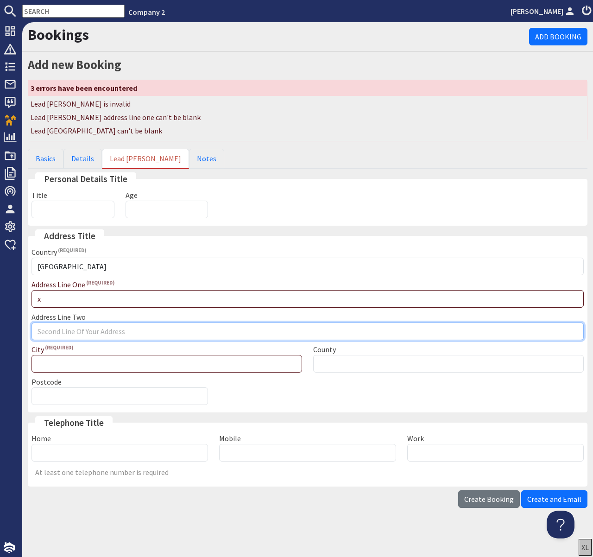
click at [87, 333] on input "Address Line Two" at bounding box center [308, 331] width 552 height 18
type input "x"
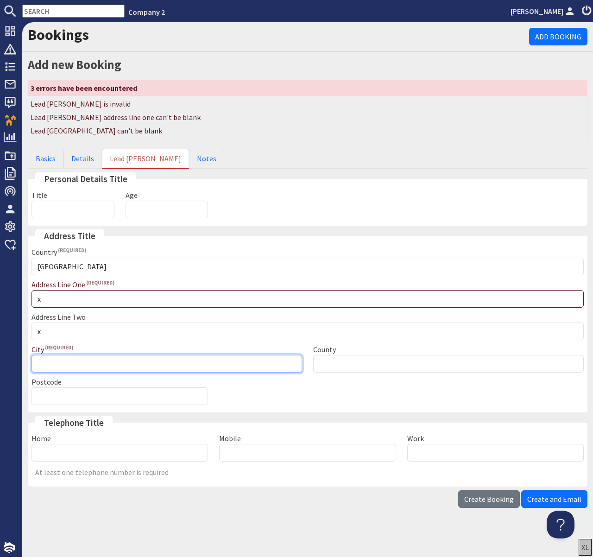
click at [193, 364] on input "City" at bounding box center [167, 364] width 271 height 18
type input "x"
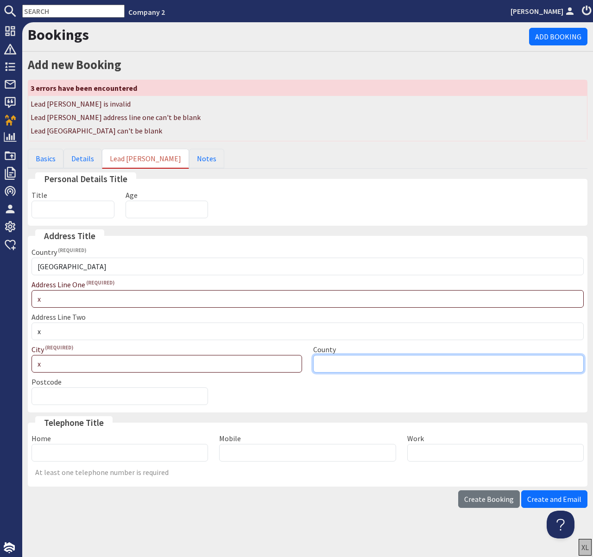
click at [335, 365] on input "County" at bounding box center [448, 364] width 271 height 18
type input "x"
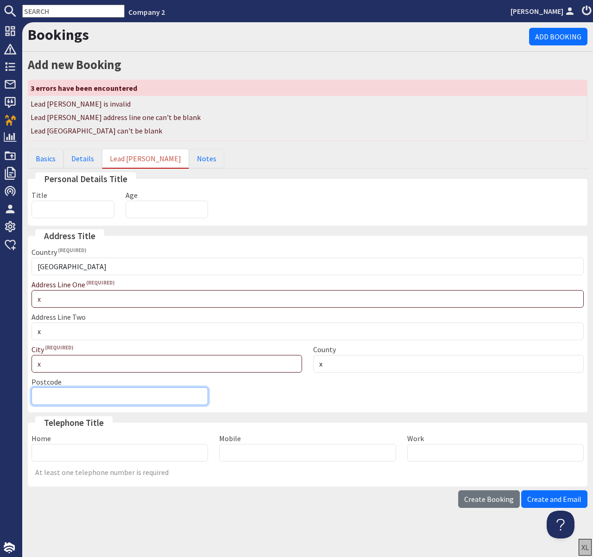
click at [134, 400] on input "Postcode" at bounding box center [120, 396] width 177 height 18
type input "x"
click at [354, 415] on div "Personal Details Title Title Age Address Title Country United Kingdom ---------…" at bounding box center [308, 329] width 560 height 314
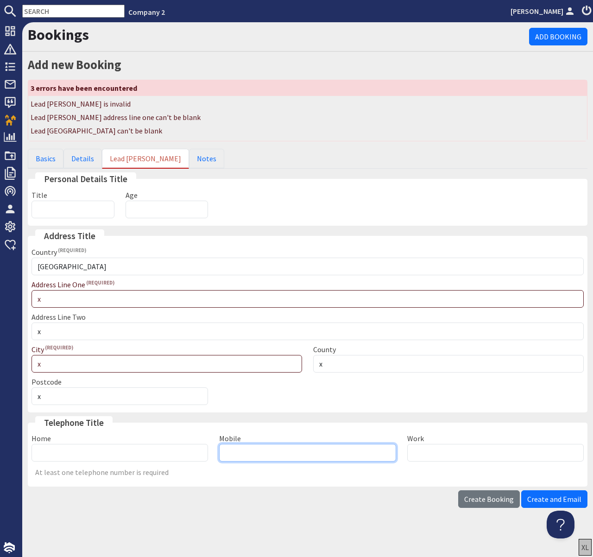
click at [315, 455] on input "Mobile" at bounding box center [307, 453] width 177 height 18
type input "x"
type input "0000"
click at [481, 500] on span "Create Booking" at bounding box center [489, 498] width 50 height 9
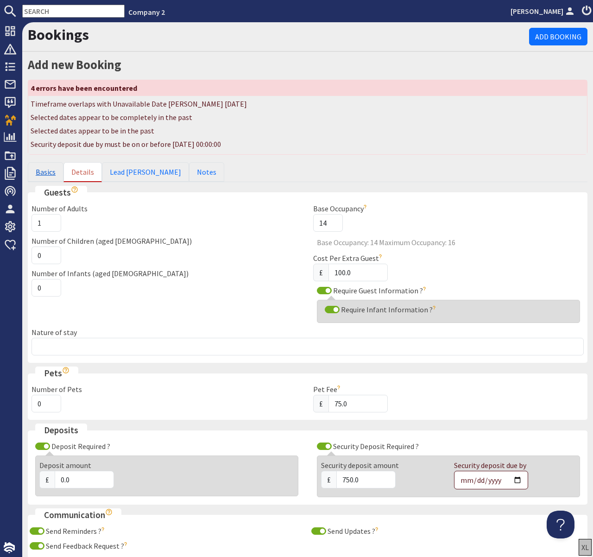
click at [47, 173] on link "Basics" at bounding box center [46, 171] width 36 height 19
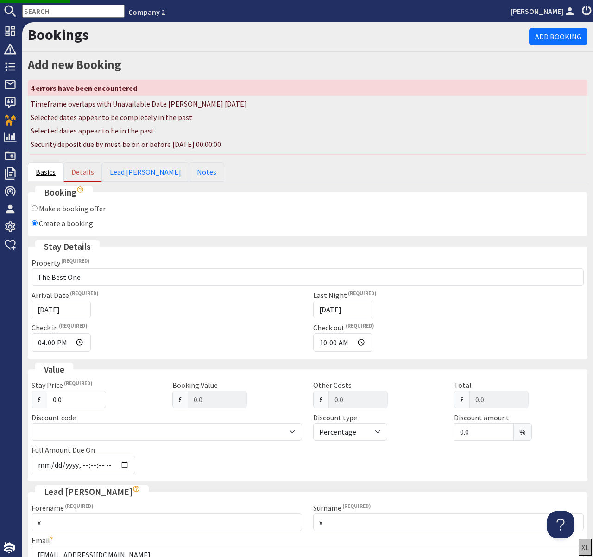
click at [47, 171] on link "Basics" at bounding box center [46, 171] width 36 height 19
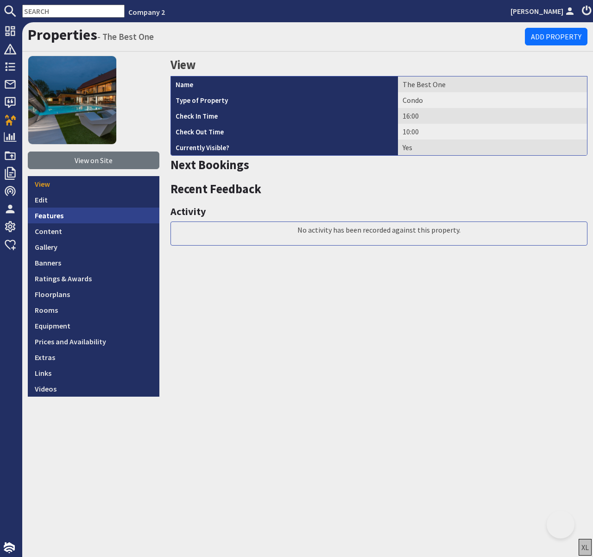
click at [35, 209] on link "Features" at bounding box center [94, 216] width 132 height 16
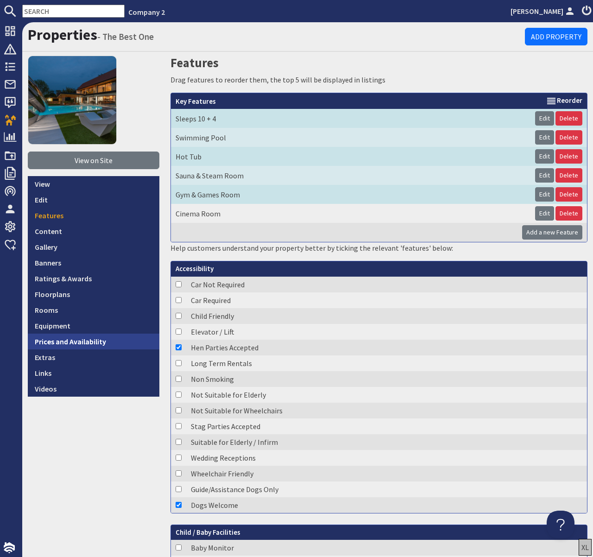
click at [65, 341] on link "Prices and Availability" at bounding box center [94, 342] width 132 height 16
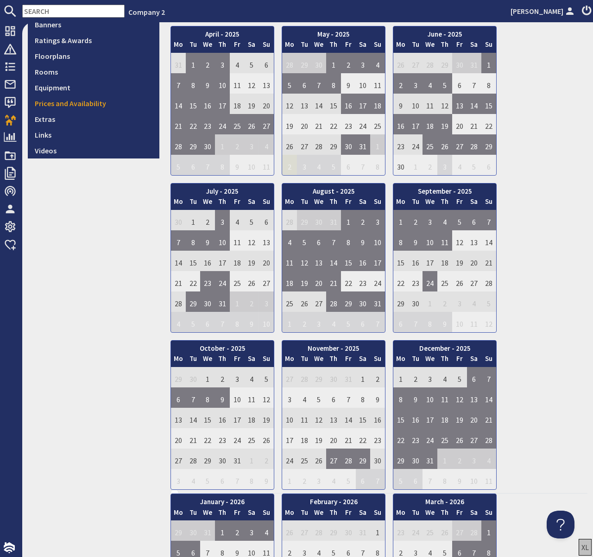
scroll to position [246, 0]
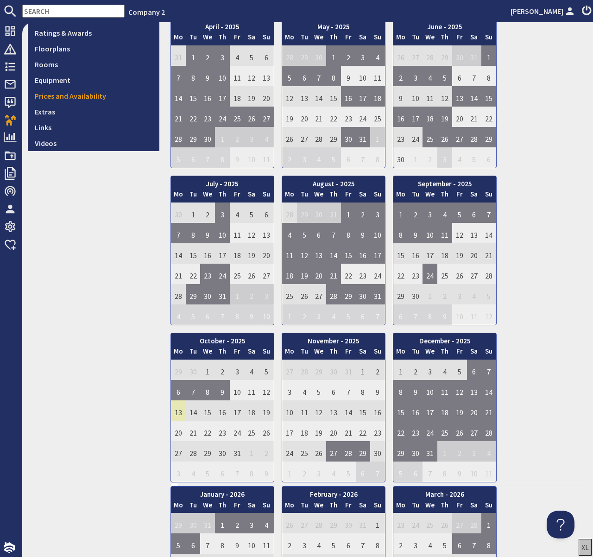
click at [179, 413] on td "13" at bounding box center [178, 410] width 15 height 20
click at [208, 412] on td "15" at bounding box center [207, 410] width 15 height 20
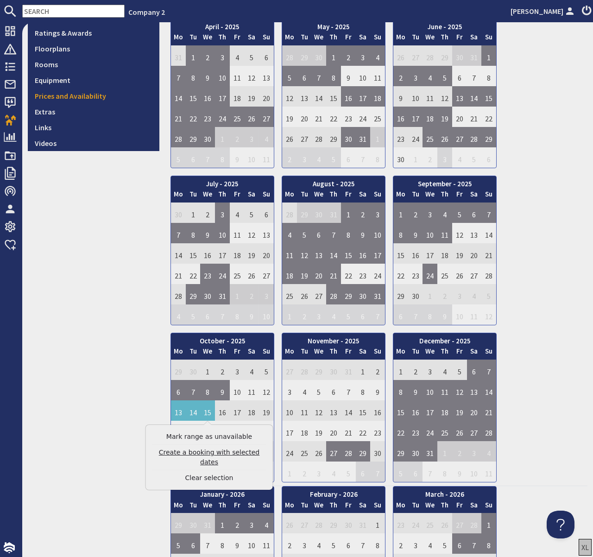
click at [212, 453] on link "Create a booking with selected dates" at bounding box center [209, 457] width 114 height 19
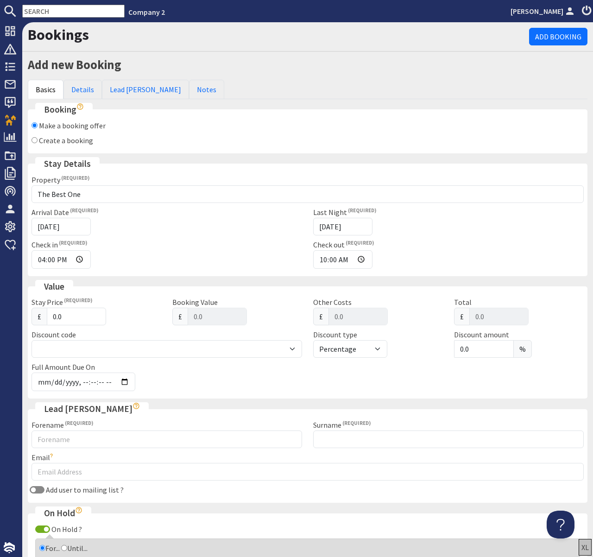
click at [34, 140] on input "Create a booking" at bounding box center [35, 140] width 6 height 6
radio input "true"
checkbox input "false"
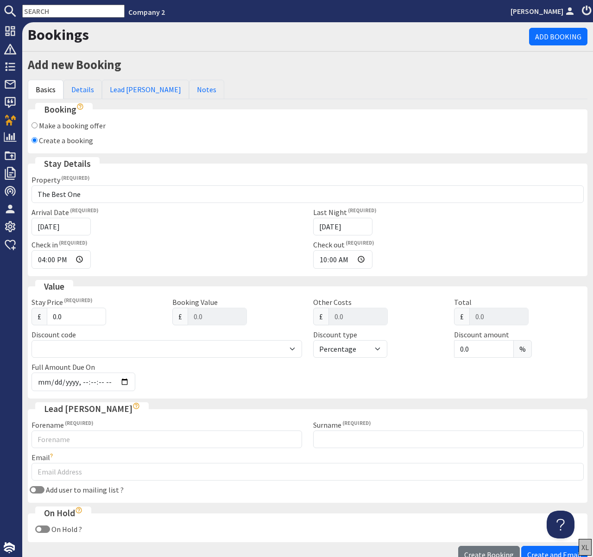
scroll to position [57, 0]
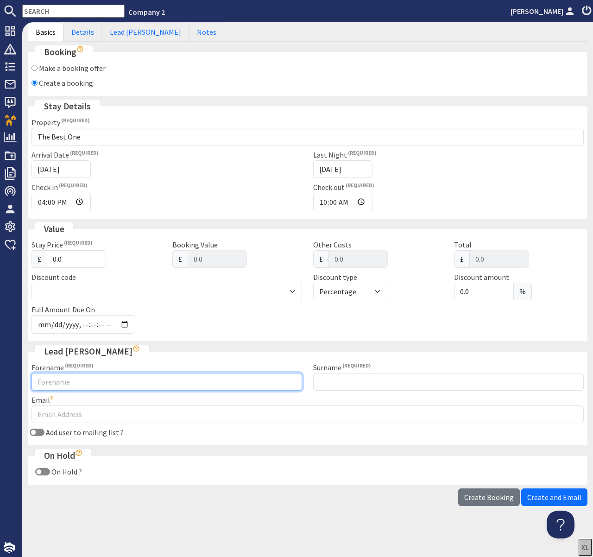
click at [94, 378] on input "Forename" at bounding box center [167, 382] width 271 height 18
type input "jess"
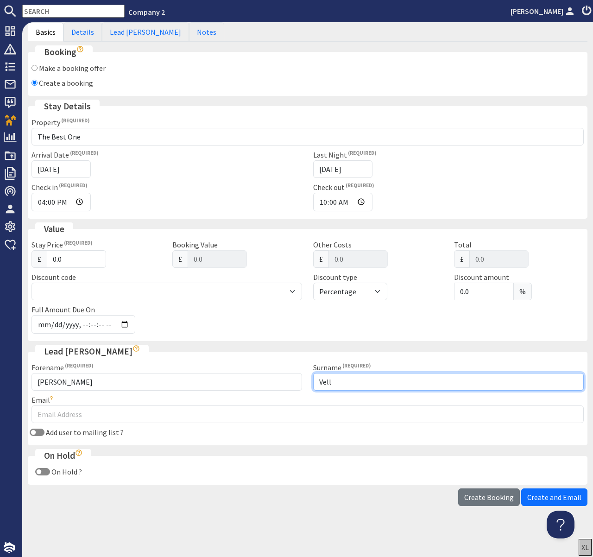
type input "Vell"
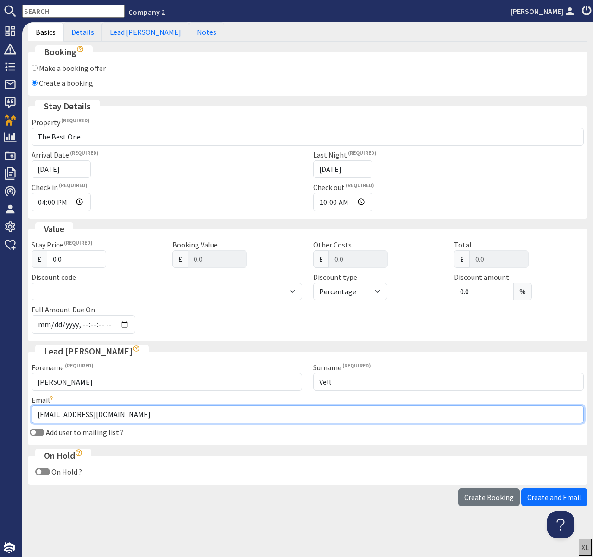
type input "jess@sleps12.com"
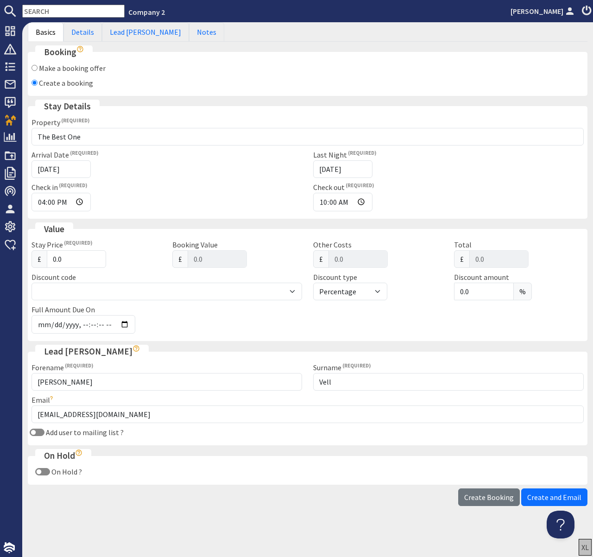
click at [220, 436] on div "Add user to mailing list ?" at bounding box center [307, 432] width 563 height 11
click at [488, 495] on span "Create Booking" at bounding box center [489, 497] width 50 height 9
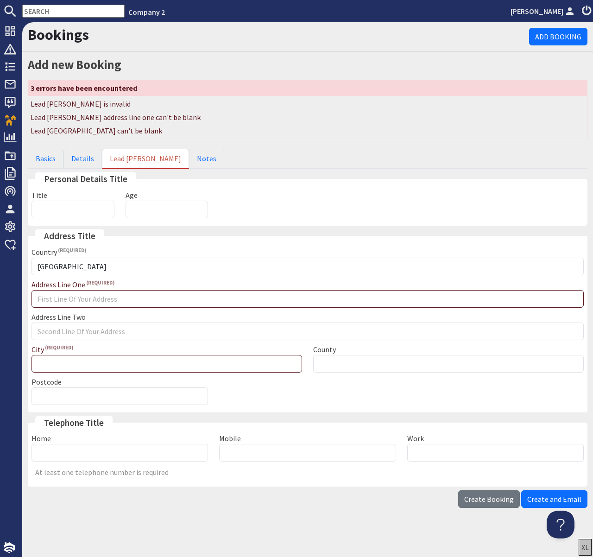
scroll to position [0, 0]
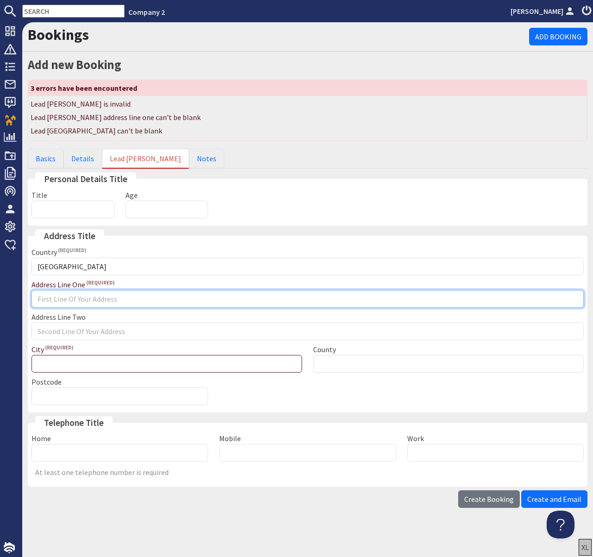
click at [80, 300] on input "Address Line One" at bounding box center [308, 299] width 552 height 18
type input "Home"
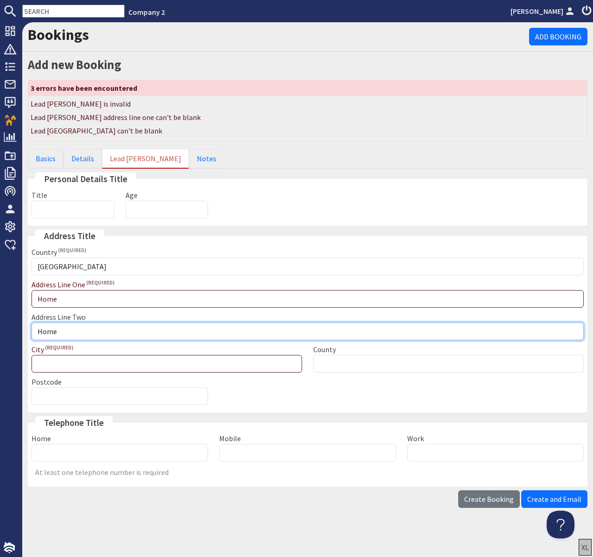
type input "Home"
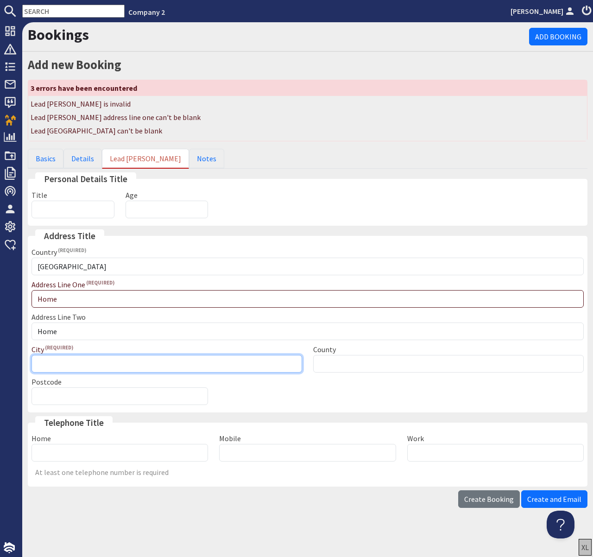
type input "S"
type input "Home"
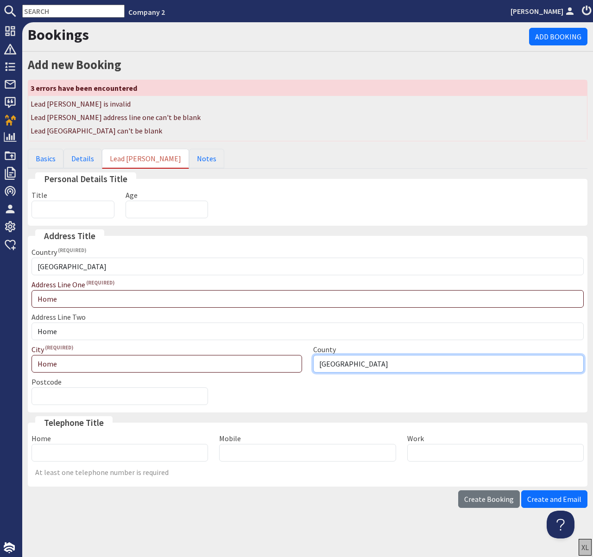
type input "Somerset"
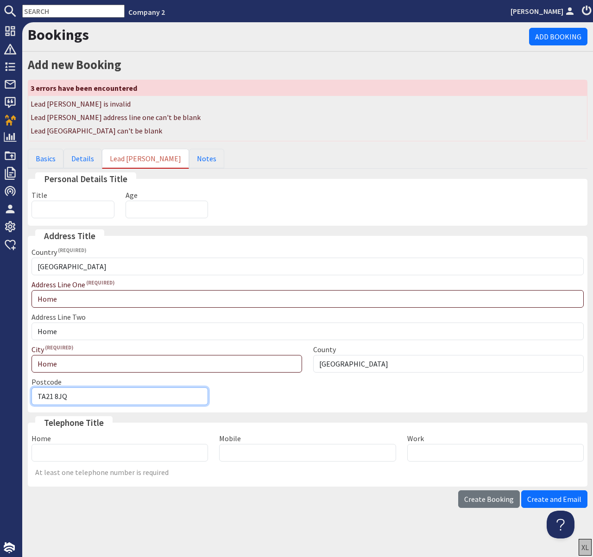
type input "TA21 8JQ"
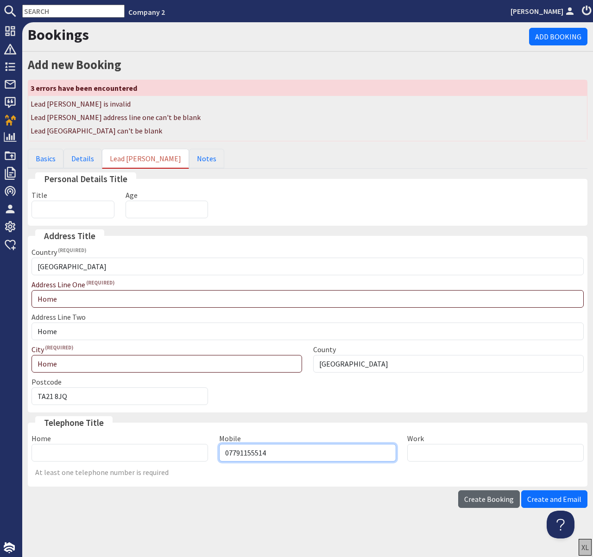
type input "07791155514"
click at [483, 503] on span "Create Booking" at bounding box center [489, 498] width 50 height 9
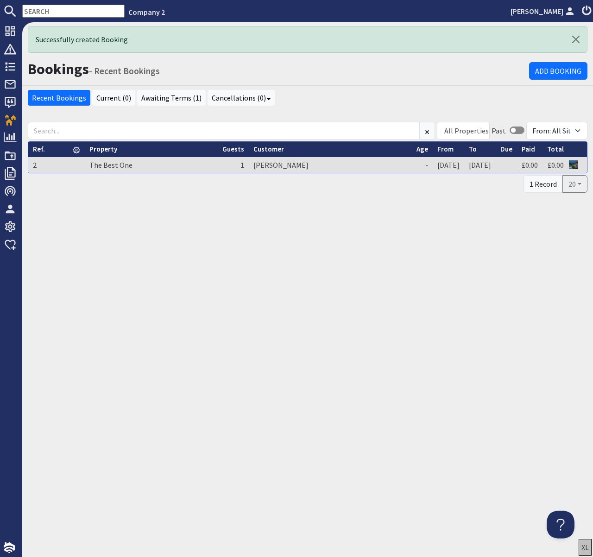
click at [319, 202] on div "Successfully created Booking Bookings - Recent Bookings Add Booking Recent Book…" at bounding box center [307, 289] width 571 height 535
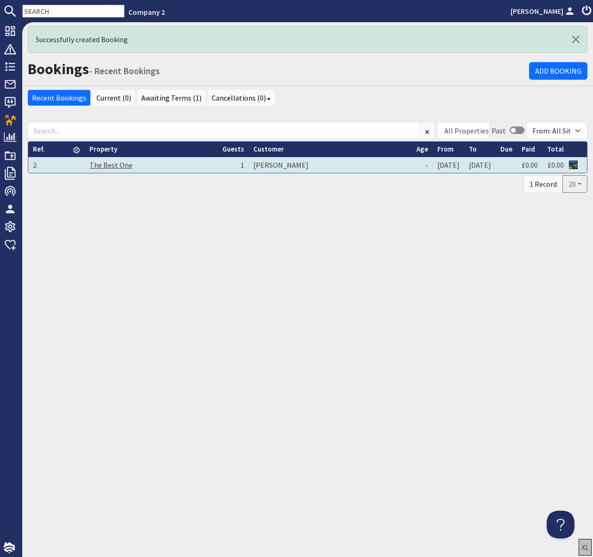
click at [106, 167] on link "The Best One" at bounding box center [110, 164] width 43 height 9
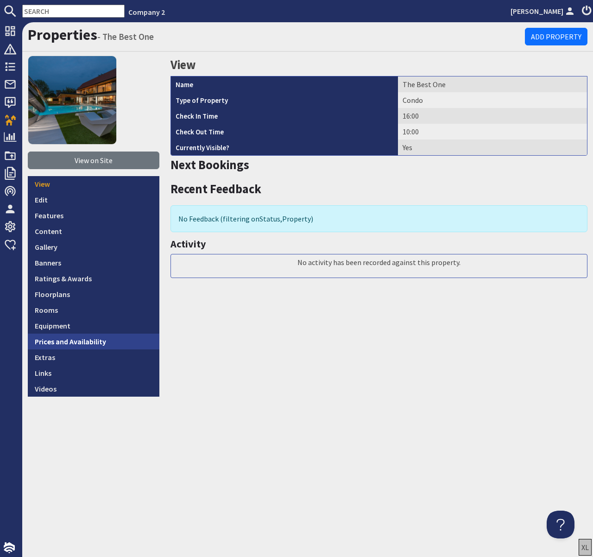
click at [66, 342] on link "Prices and Availability" at bounding box center [94, 342] width 132 height 16
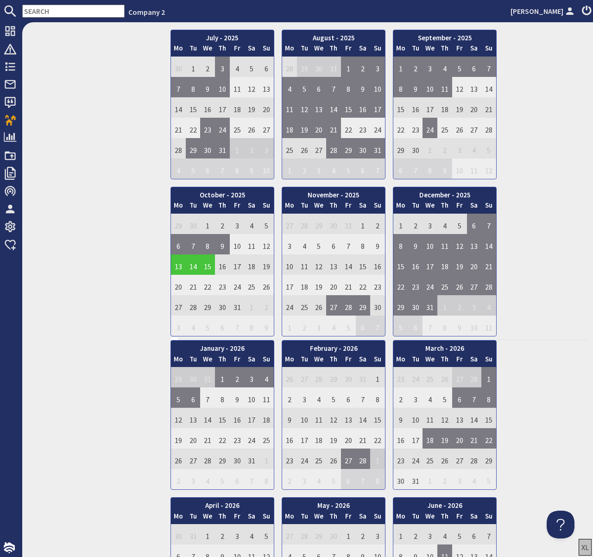
scroll to position [464, 0]
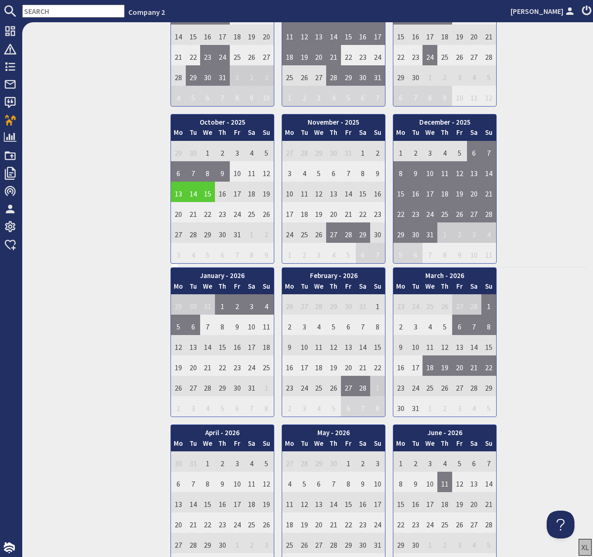
click at [192, 194] on td "14" at bounding box center [193, 192] width 15 height 20
click at [190, 234] on link "View booking" at bounding box center [195, 235] width 48 height 10
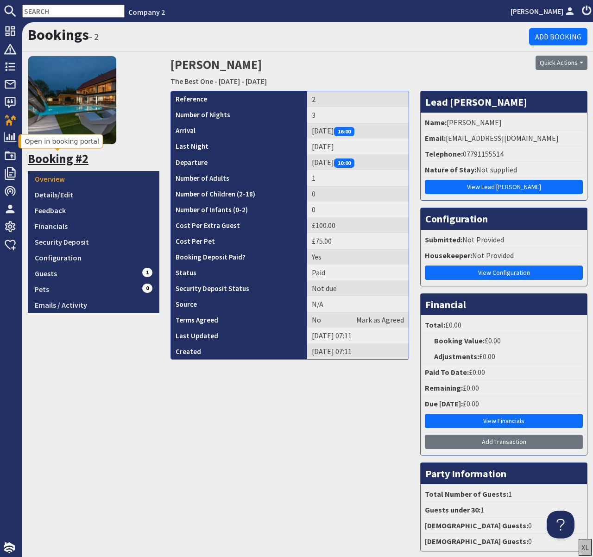
click at [63, 160] on link "Booking #2" at bounding box center [58, 158] width 61 height 15
click at [190, 82] on link "The Best One" at bounding box center [192, 80] width 43 height 9
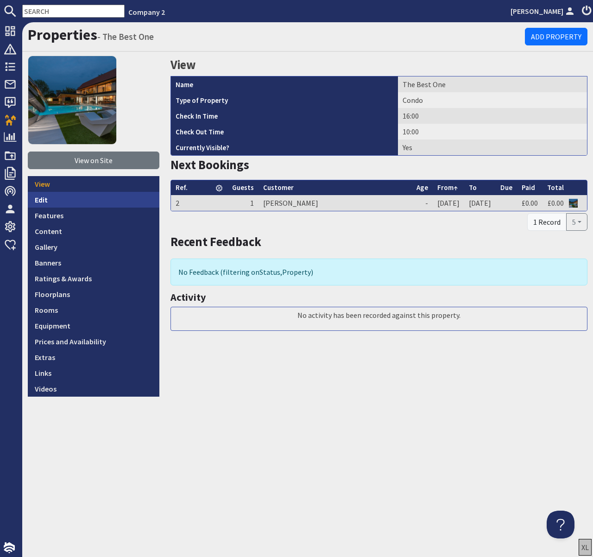
click at [40, 199] on link "Edit" at bounding box center [94, 200] width 132 height 16
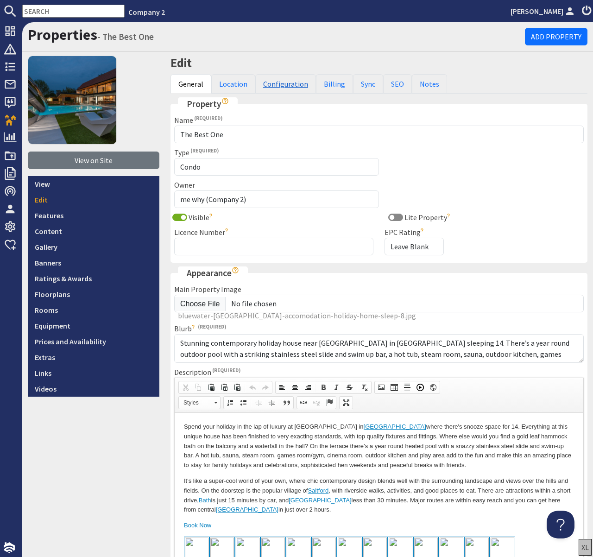
click at [284, 85] on link "Configuration" at bounding box center [285, 83] width 61 height 19
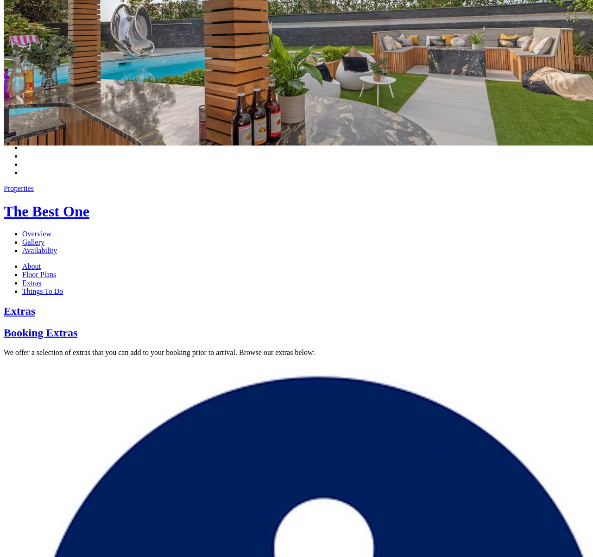
scroll to position [210, 0]
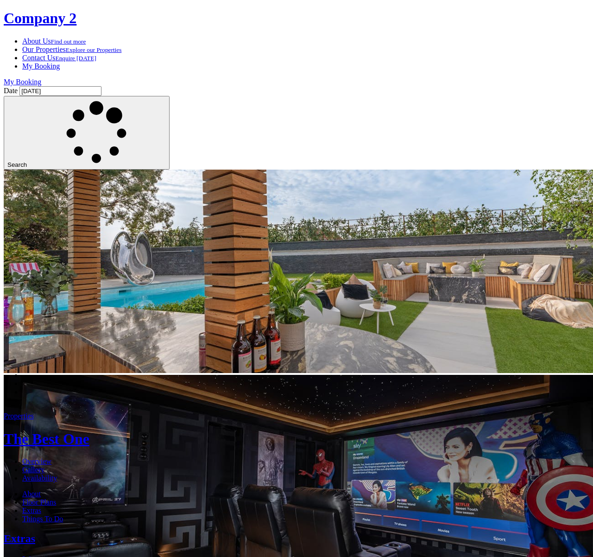
scroll to position [210, 0]
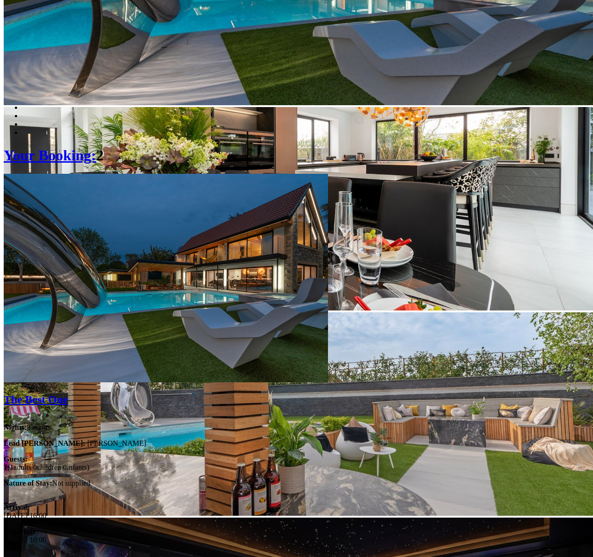
scroll to position [269, 0]
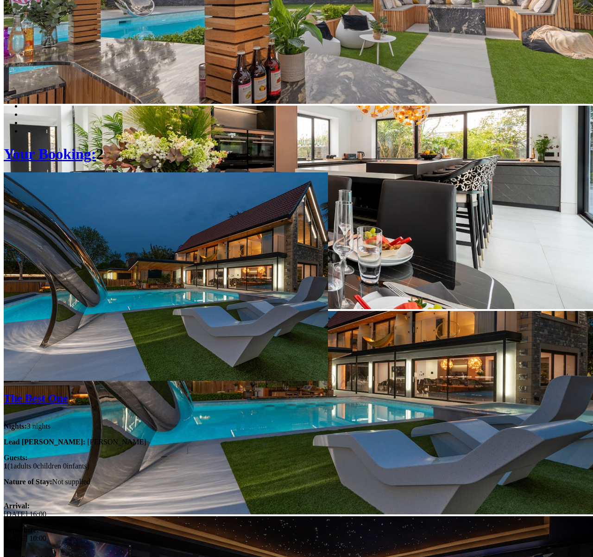
scroll to position [291, 0]
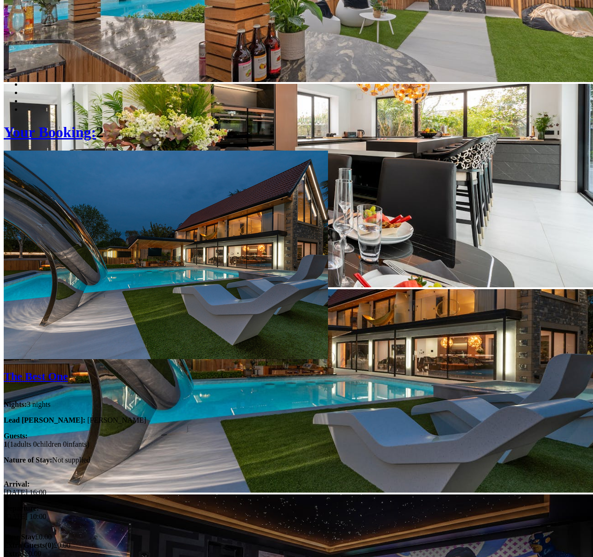
checkbox input "true"
drag, startPoint x: 207, startPoint y: 228, endPoint x: 230, endPoint y: 234, distance: 24.6
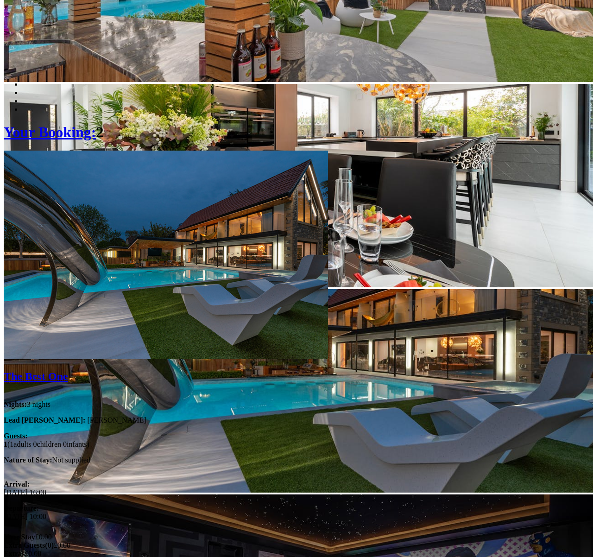
checkbox input "true"
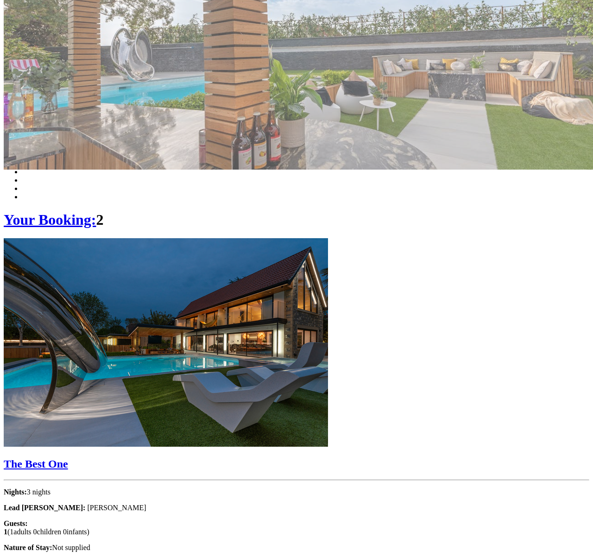
scroll to position [205, 0]
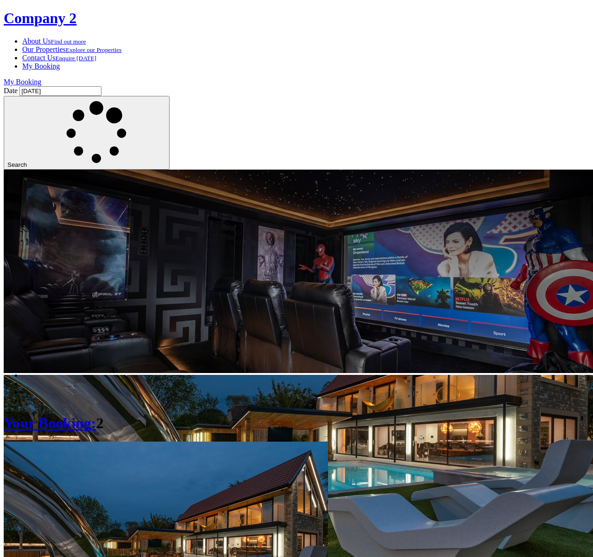
scroll to position [205, 0]
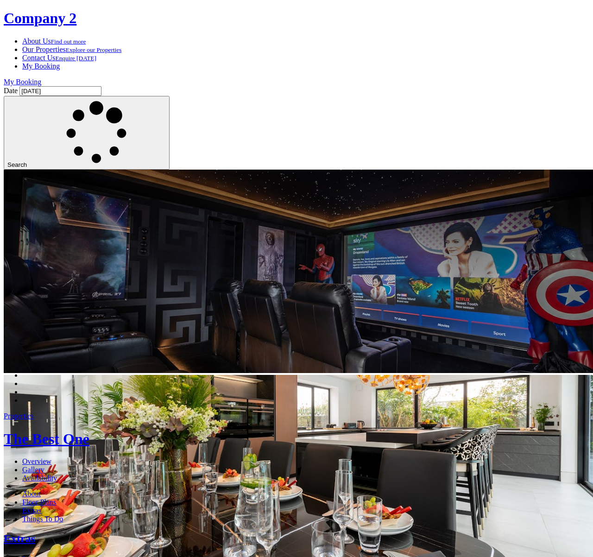
scroll to position [210, 0]
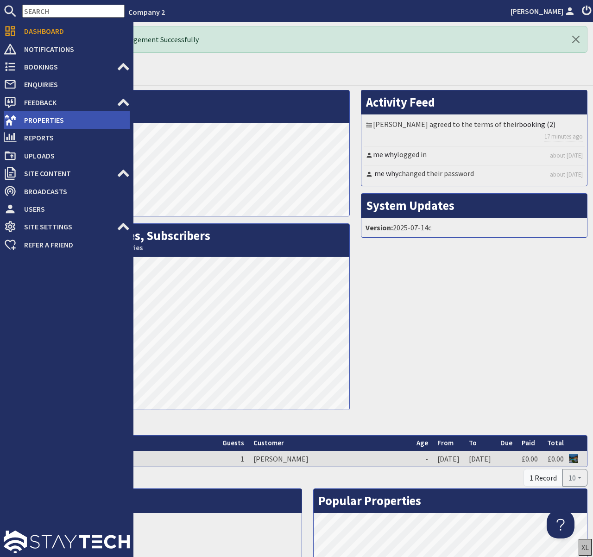
click at [29, 121] on span "Properties" at bounding box center [73, 120] width 113 height 15
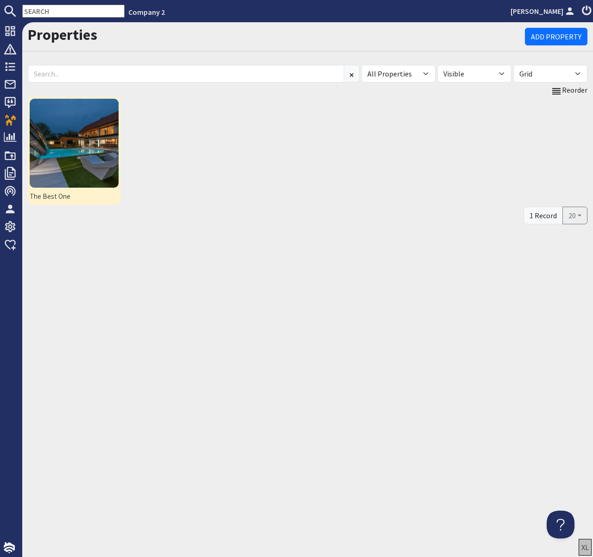
click at [105, 139] on img at bounding box center [74, 143] width 89 height 89
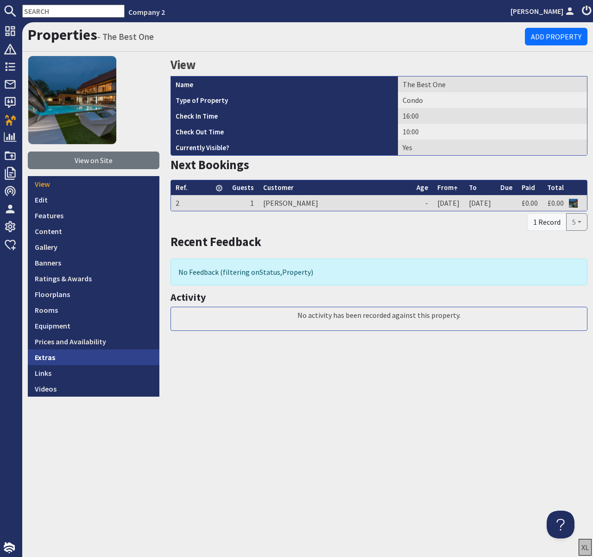
click at [44, 360] on link "Extras" at bounding box center [94, 357] width 132 height 16
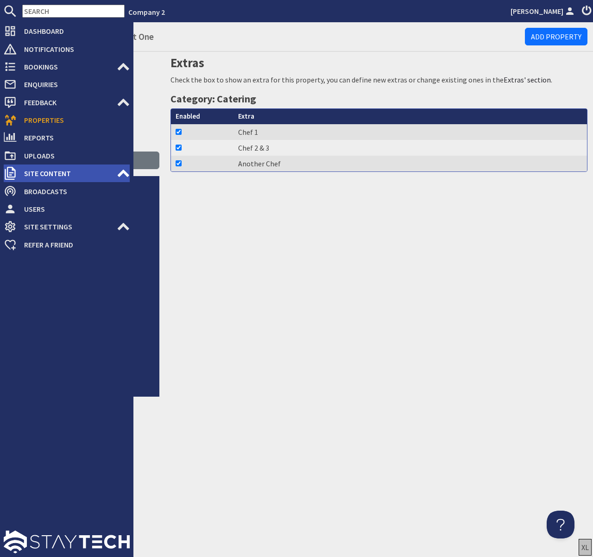
click at [119, 172] on icon at bounding box center [123, 173] width 13 height 13
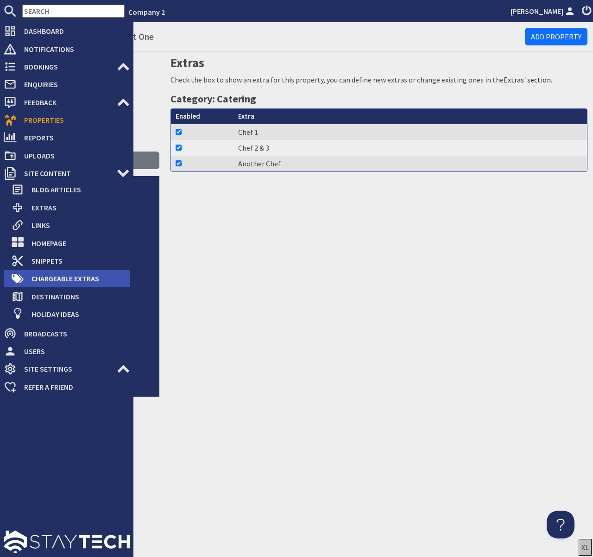
click at [65, 278] on span "Chargeable Extras" at bounding box center [77, 278] width 106 height 15
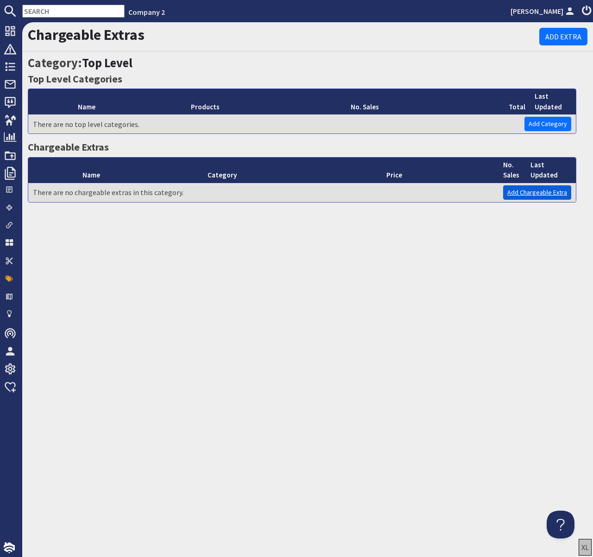
click at [519, 190] on link "Add Chargeable Extra" at bounding box center [537, 192] width 68 height 14
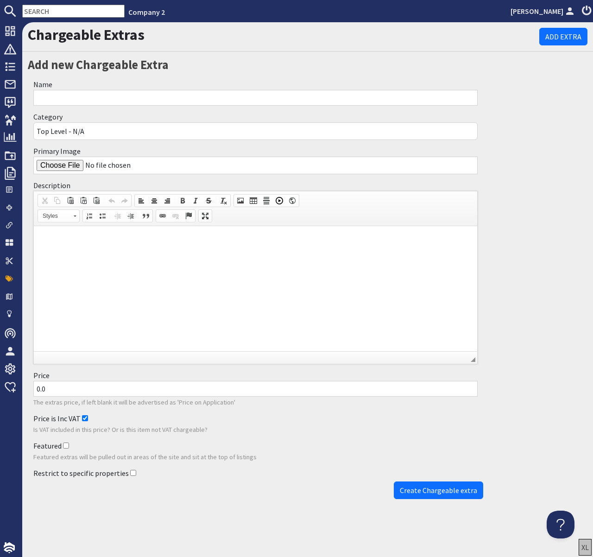
click at [51, 165] on input "Primary Image" at bounding box center [255, 166] width 444 height 18
type input "C:\fakepath\S12_Day Guests +1.jpg"
click at [132, 252] on html at bounding box center [255, 240] width 443 height 28
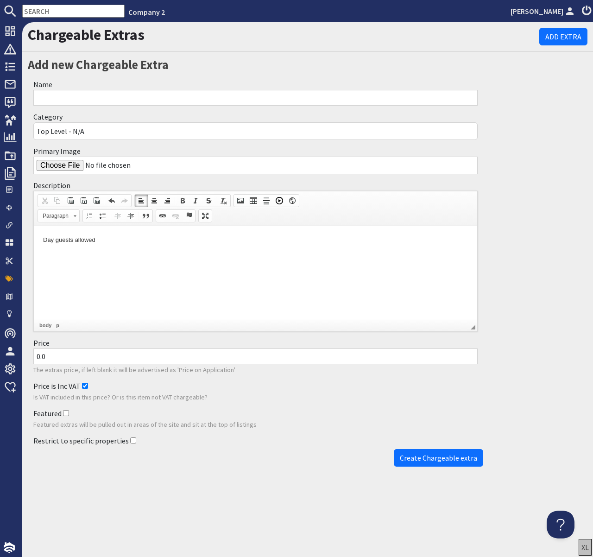
click at [35, 357] on input "0.0" at bounding box center [255, 356] width 444 height 16
type input "50.0"
click at [83, 386] on input "Price is Inc VAT" at bounding box center [85, 386] width 6 height 6
checkbox input "false"
click at [55, 95] on input "Name" at bounding box center [255, 98] width 444 height 16
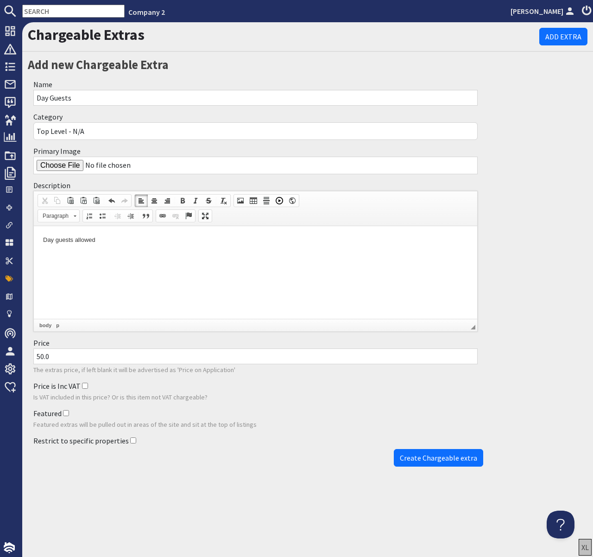
type input "Day Guests"
drag, startPoint x: 459, startPoint y: 412, endPoint x: 452, endPoint y: 418, distance: 9.2
click at [458, 413] on div "Featured Featured extras will be pulled out in areas of the site and sit at the…" at bounding box center [255, 418] width 455 height 27
click at [432, 458] on span "Create Chargeable extra" at bounding box center [438, 457] width 77 height 9
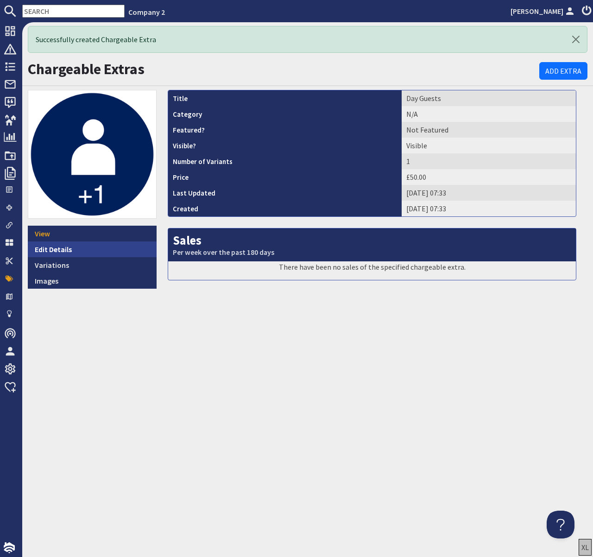
click at [45, 250] on link "Edit Details" at bounding box center [92, 249] width 129 height 16
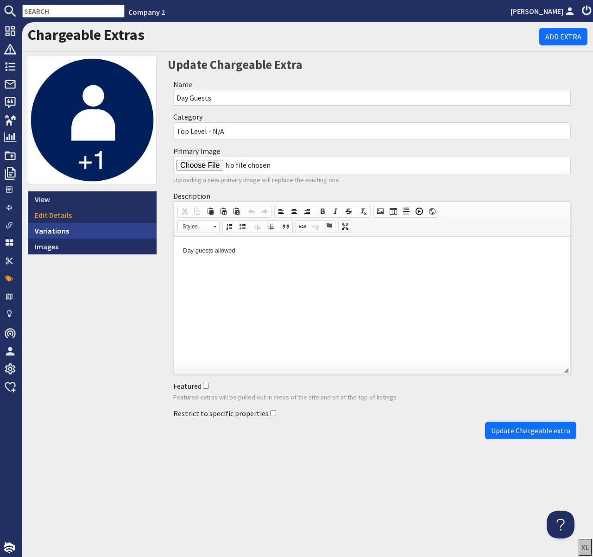
click at [52, 230] on link "Variations" at bounding box center [92, 231] width 129 height 16
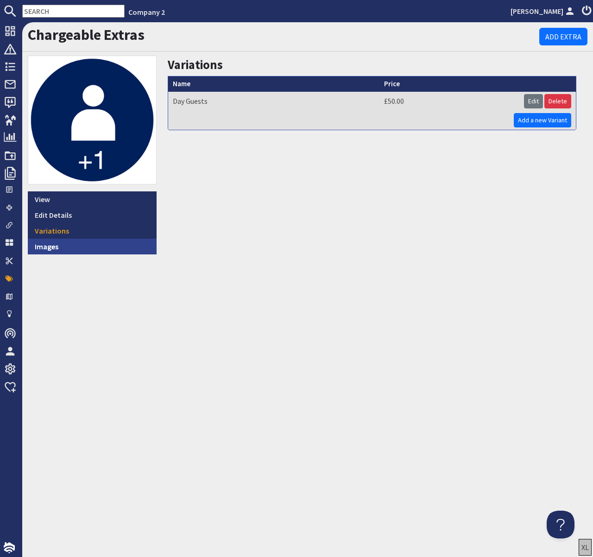
click at [46, 248] on link "Images" at bounding box center [92, 247] width 129 height 16
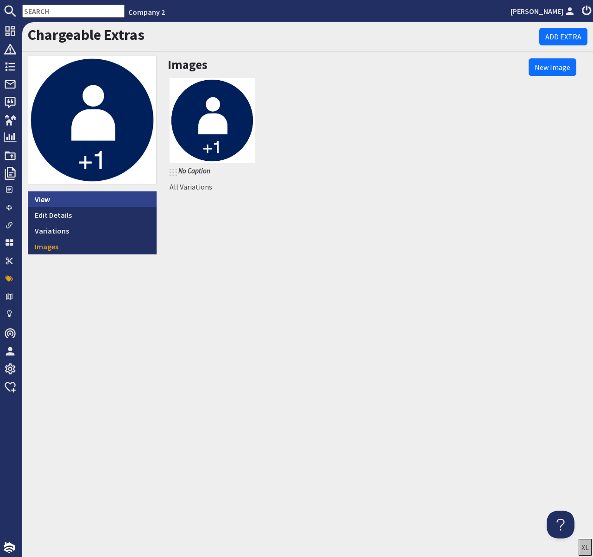
click at [42, 200] on link "View" at bounding box center [92, 199] width 129 height 16
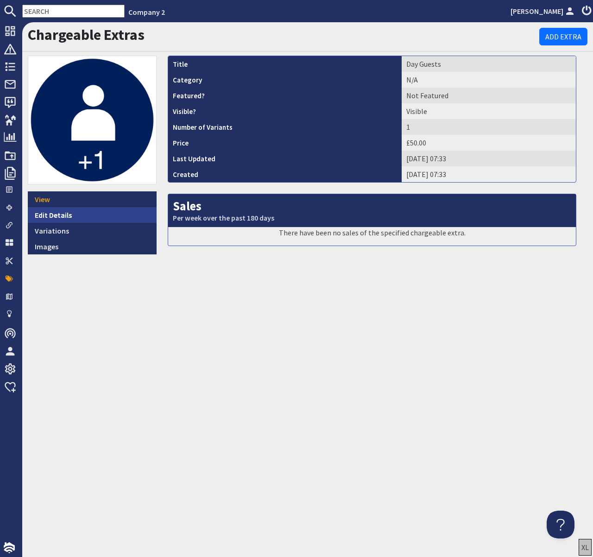
click at [57, 213] on link "Edit Details" at bounding box center [92, 215] width 129 height 16
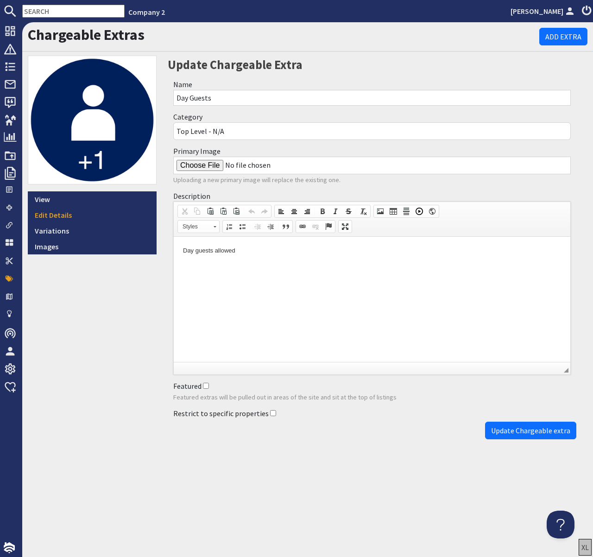
click at [270, 412] on input "Restrict to specific properties" at bounding box center [273, 413] width 6 height 6
checkbox input "true"
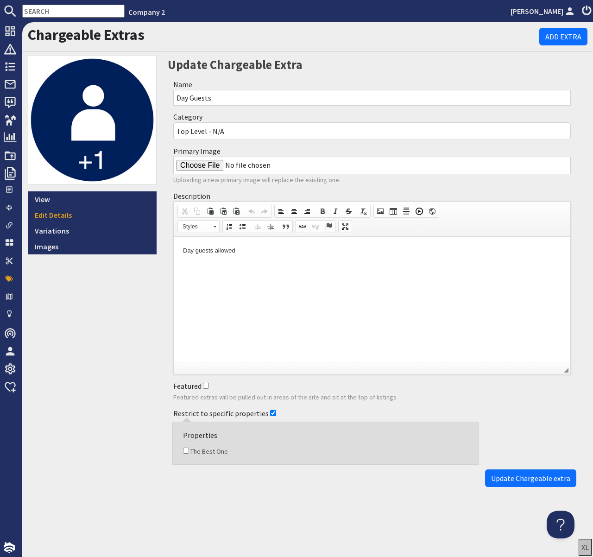
click at [186, 450] on input "The Best One" at bounding box center [186, 451] width 6 height 6
checkbox input "true"
click at [541, 479] on span "Update Chargeable extra" at bounding box center [530, 478] width 79 height 9
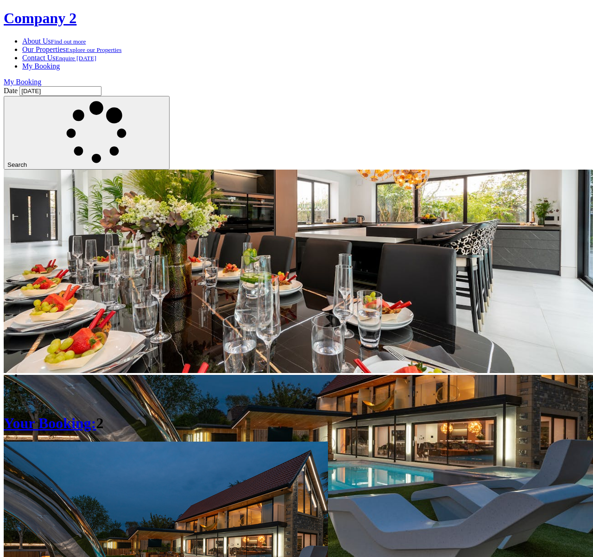
scroll to position [205, 0]
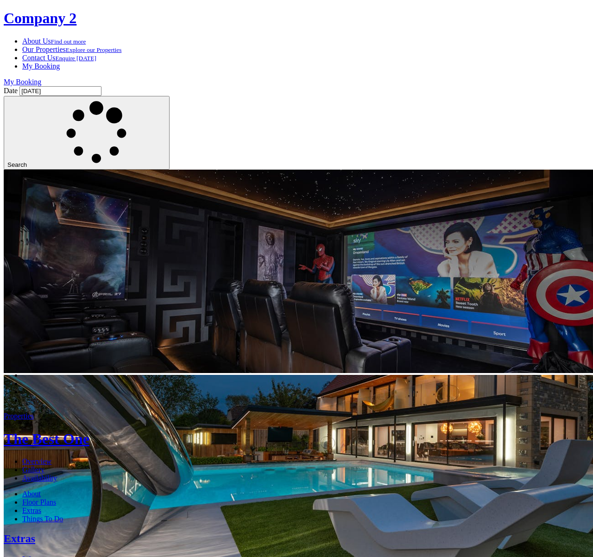
scroll to position [210, 0]
